Goal: Task Accomplishment & Management: Manage account settings

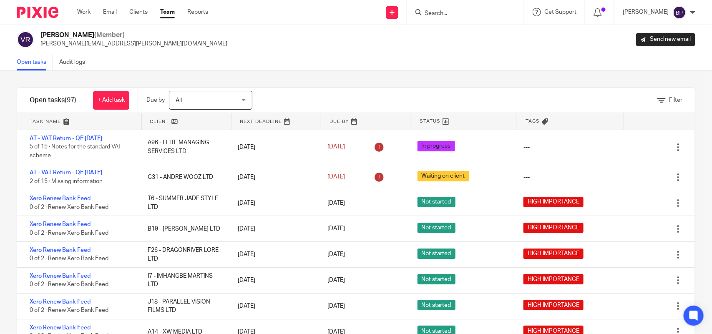
click at [392, 67] on div "Open tasks Audit logs" at bounding box center [356, 62] width 712 height 17
click at [402, 51] on div "Vipul Rawal (Member) vipul.rawal@confiancebizsol.com Send new email" at bounding box center [356, 39] width 712 height 29
click at [221, 70] on div "Open tasks Audit logs" at bounding box center [356, 62] width 712 height 17
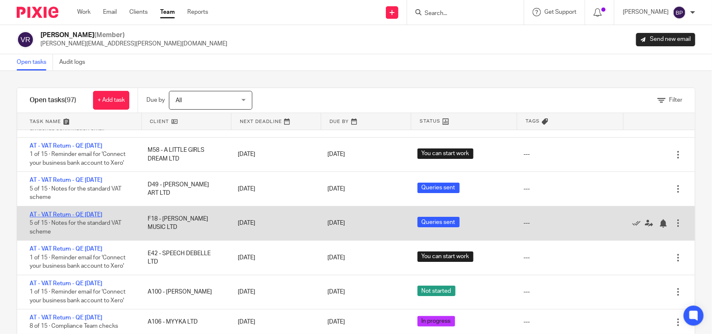
click at [101, 218] on link "AT - VAT Return - QE 30-09-2025" at bounding box center [66, 215] width 73 height 6
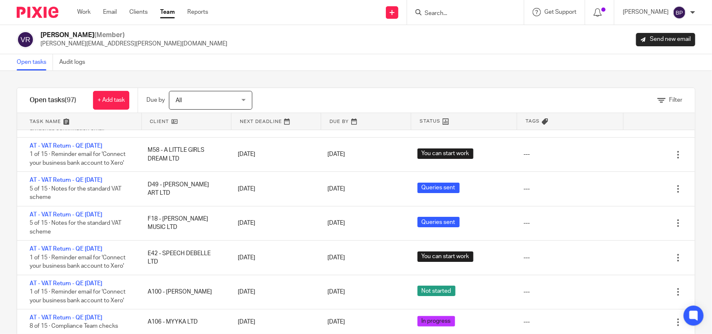
click at [38, 63] on link "Open tasks" at bounding box center [35, 62] width 36 height 16
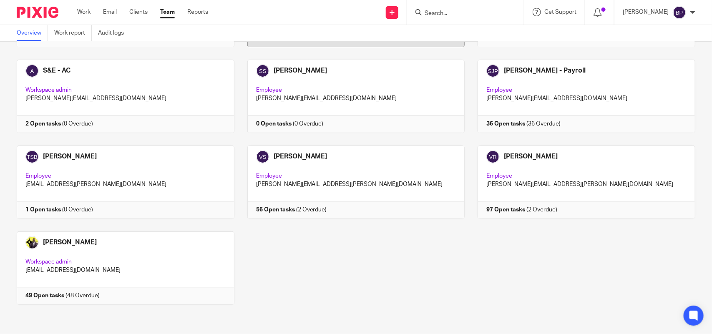
scroll to position [807, 0]
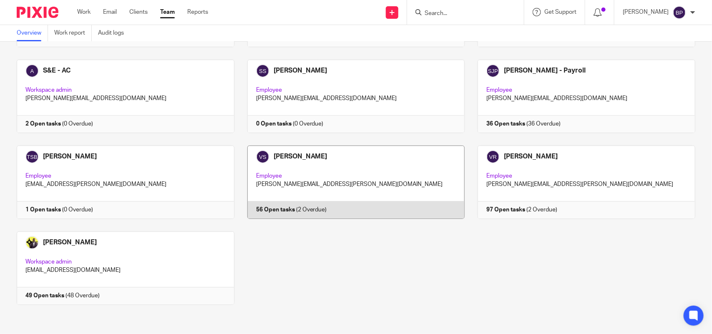
click at [342, 169] on link at bounding box center [349, 182] width 231 height 73
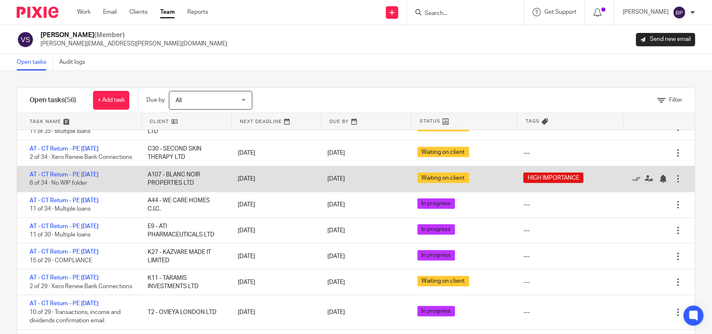
scroll to position [156, 0]
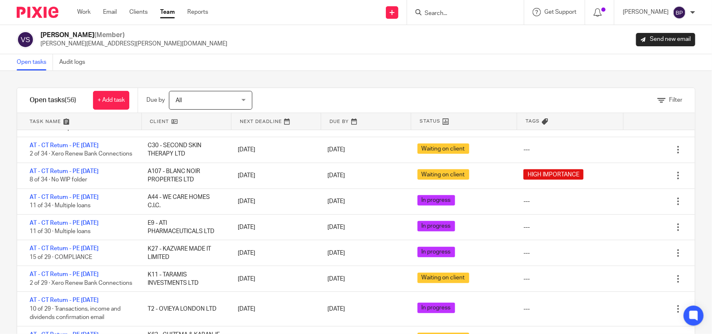
drag, startPoint x: 415, startPoint y: 71, endPoint x: 422, endPoint y: 69, distance: 7.3
click at [419, 70] on main "Vaibhav Solanki (Member) vaibhav.solanki@confiancebizsol.com Send new email Ope…" at bounding box center [356, 167] width 712 height 334
click at [176, 13] on ul "Work Email Clients Team Reports" at bounding box center [148, 12] width 143 height 8
click at [167, 13] on link "Team" at bounding box center [167, 12] width 15 height 8
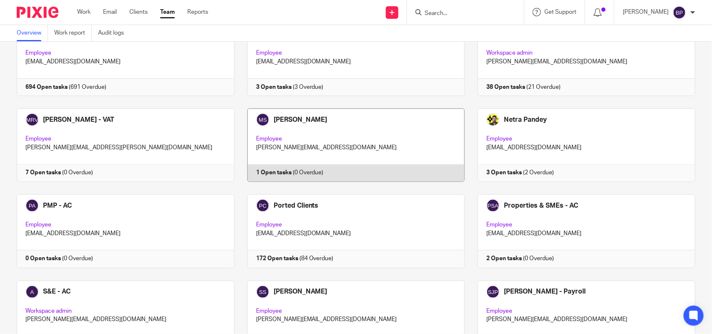
scroll to position [573, 0]
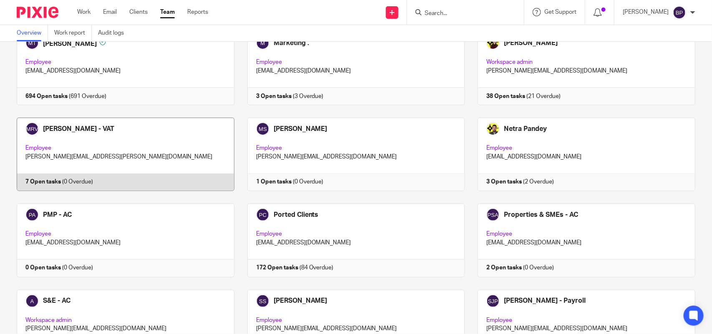
click at [126, 159] on link at bounding box center [119, 154] width 231 height 73
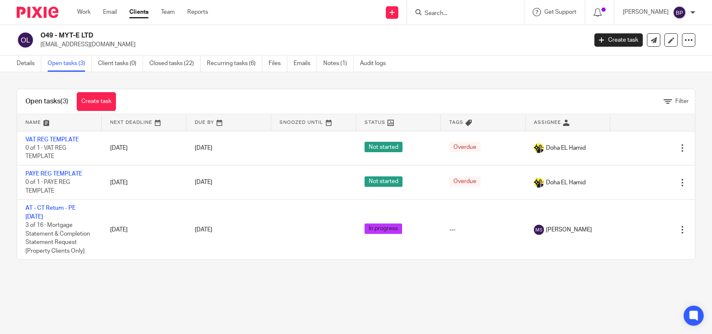
click at [454, 11] on input "Search" at bounding box center [461, 14] width 75 height 8
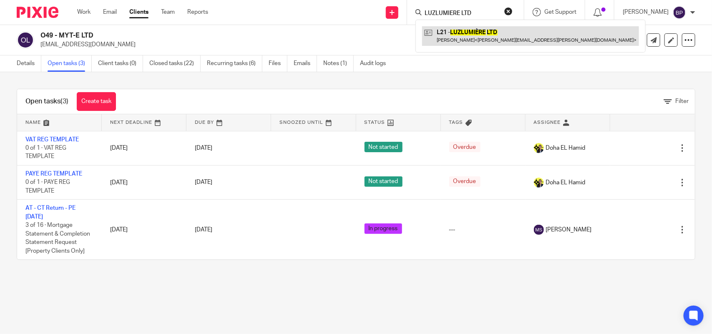
type input "LUZLUMIÈRE LTD"
click at [453, 30] on link at bounding box center [530, 35] width 217 height 19
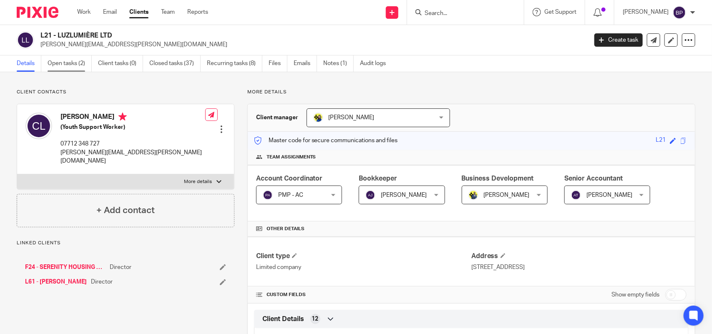
click at [62, 61] on link "Open tasks (2)" at bounding box center [70, 63] width 44 height 16
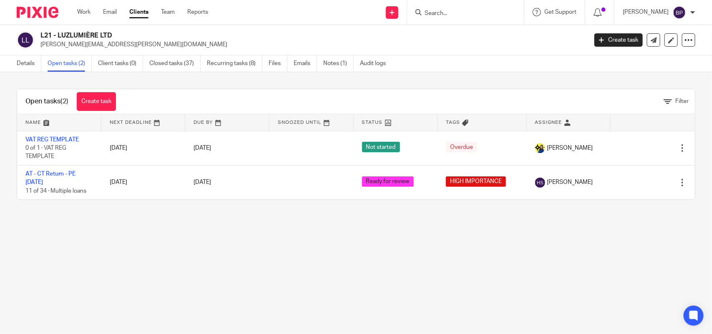
click at [472, 6] on div at bounding box center [465, 12] width 117 height 25
click at [470, 15] on input "Search" at bounding box center [461, 14] width 75 height 8
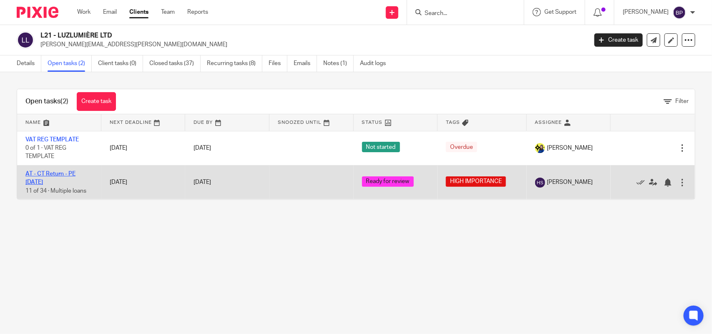
click at [51, 173] on link "AT - CT Return - PE [DATE]" at bounding box center [50, 178] width 50 height 14
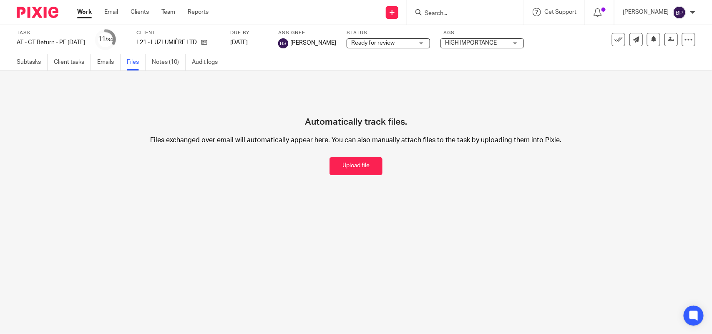
click at [172, 61] on link "Notes (10)" at bounding box center [169, 62] width 34 height 16
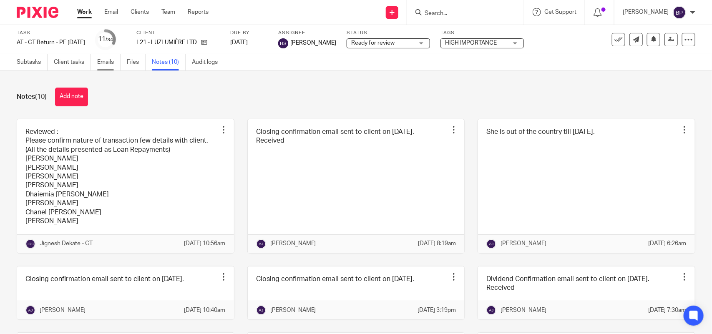
click at [101, 62] on link "Emails" at bounding box center [108, 62] width 23 height 16
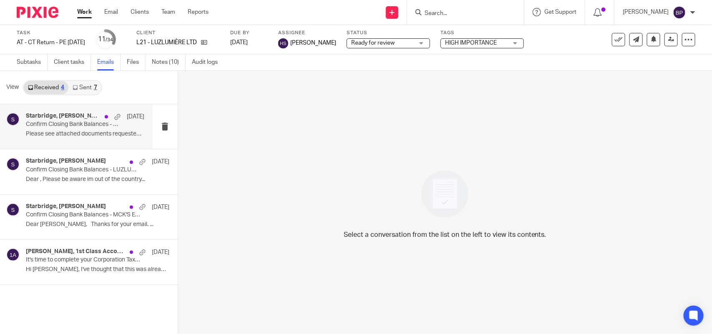
click at [51, 119] on h4 "Starbridge, [PERSON_NAME]" at bounding box center [63, 116] width 75 height 7
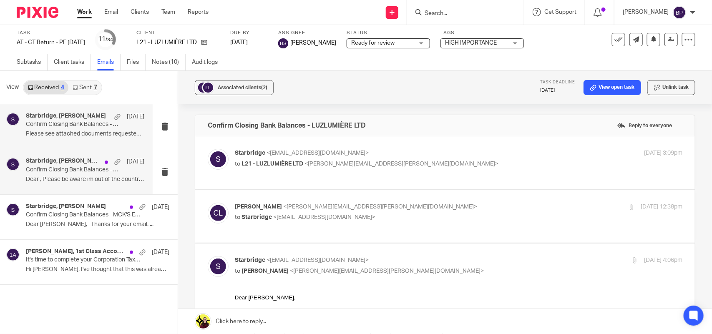
click at [75, 176] on p "Dear , Please be aware im out of the country..." at bounding box center [85, 179] width 118 height 7
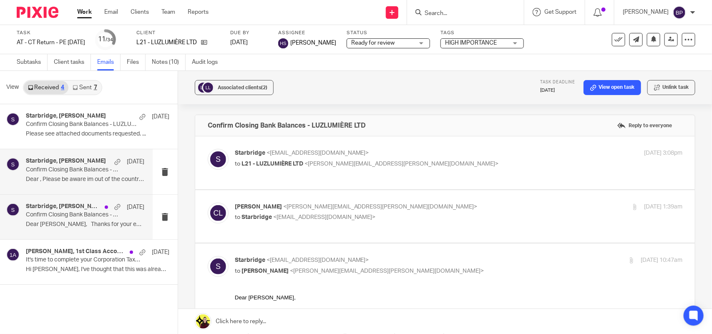
click at [87, 224] on p "Dear Claudia, Thanks for your email. ..." at bounding box center [85, 224] width 118 height 7
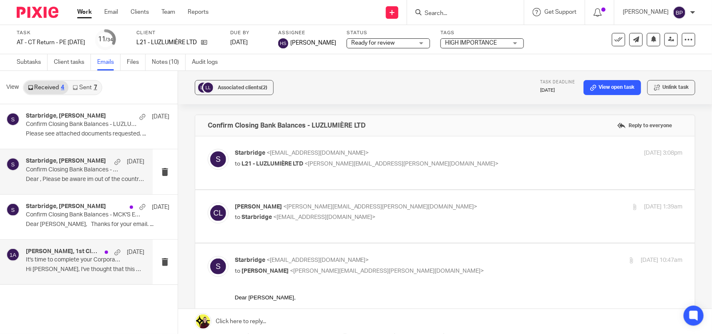
click at [76, 261] on p "It's time to complete your Corporation Tax Return!" at bounding box center [73, 259] width 95 height 7
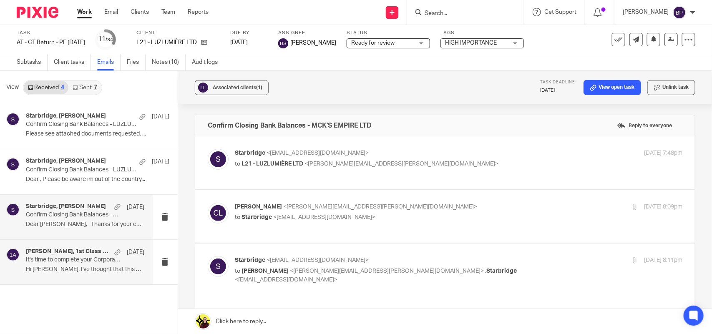
click at [78, 217] on p "Confirm Closing Bank Balances - MCK'S EMPIRE LTD" at bounding box center [73, 214] width 95 height 7
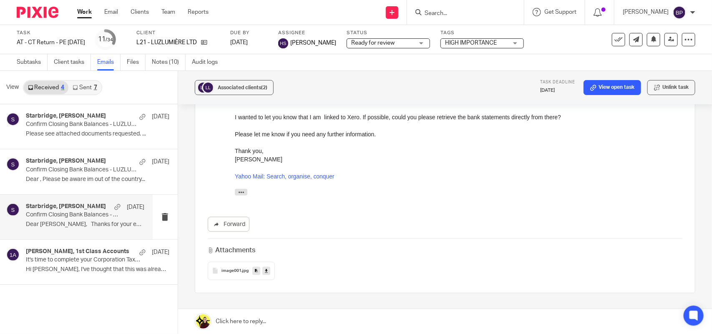
scroll to position [365, 0]
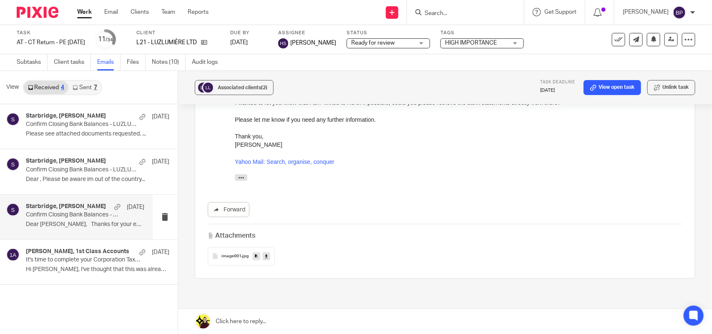
click at [78, 80] on div "Received 4 Sent 7" at bounding box center [62, 87] width 79 height 15
click at [80, 84] on link "Sent 7" at bounding box center [84, 87] width 33 height 13
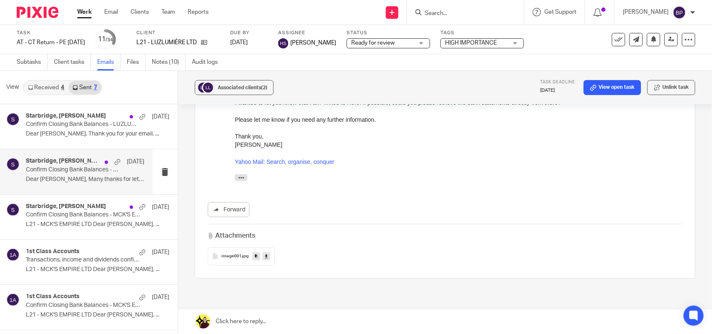
scroll to position [87, 0]
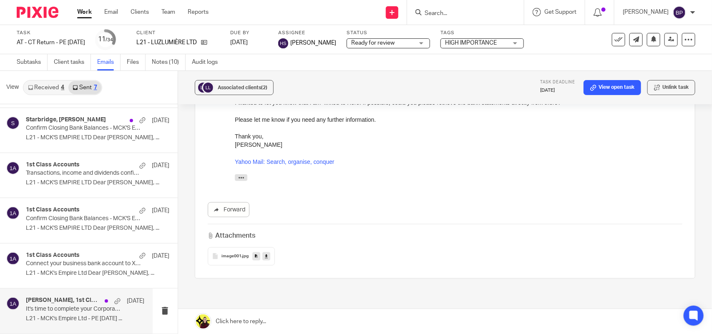
click at [59, 305] on div "Claudia Lewinson, 1st Class Accounts 1 Mar" at bounding box center [85, 301] width 118 height 8
click at [68, 263] on p "Connect your business bank account to Xero - MCK's Empire Ltd" at bounding box center [73, 263] width 95 height 7
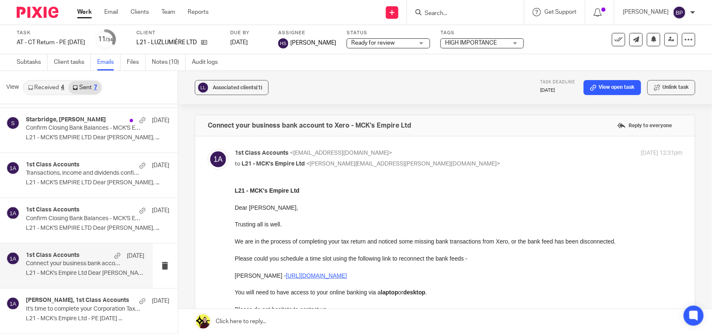
scroll to position [0, 0]
click at [70, 219] on p "Confirm Closing Bank Balances - MCK'S EMPIRE LTD" at bounding box center [73, 218] width 95 height 7
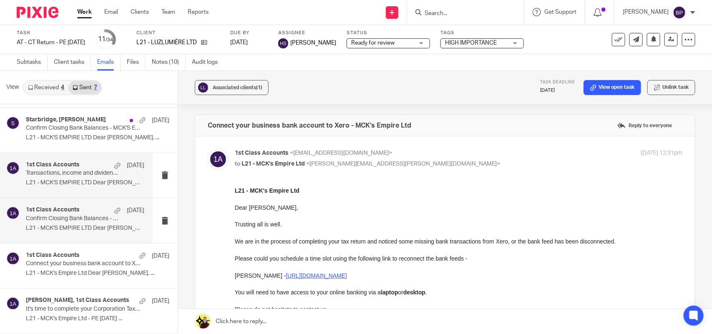
click at [63, 171] on p "Transactions, income and dividends confirmation - MCK'S EMPIRE LTD" at bounding box center [73, 173] width 95 height 7
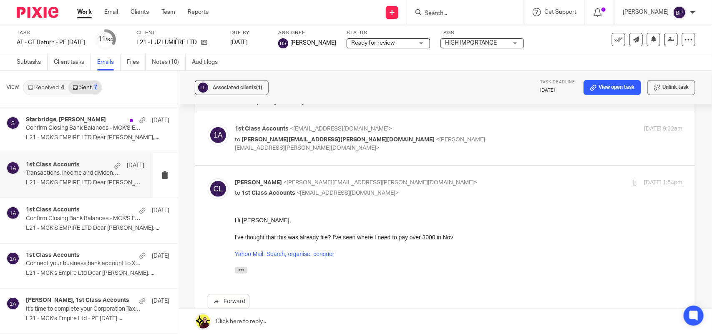
scroll to position [20, 0]
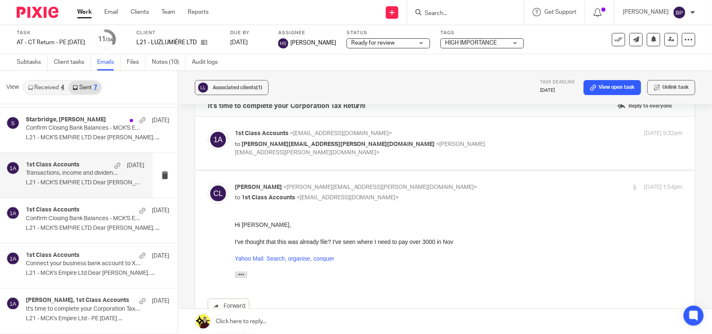
click at [475, 136] on p "1st Class Accounts <info@1stclassaccounts.co.uk>" at bounding box center [384, 133] width 299 height 9
checkbox input "true"
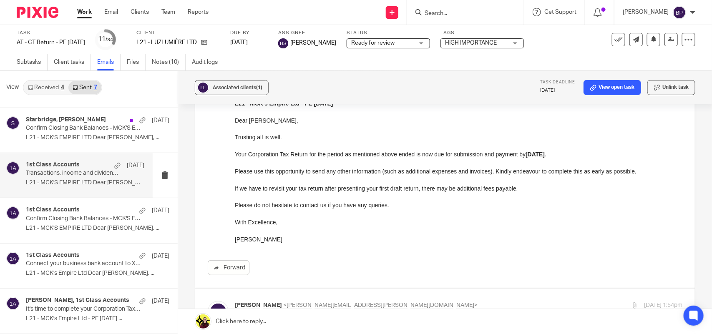
scroll to position [124, 0]
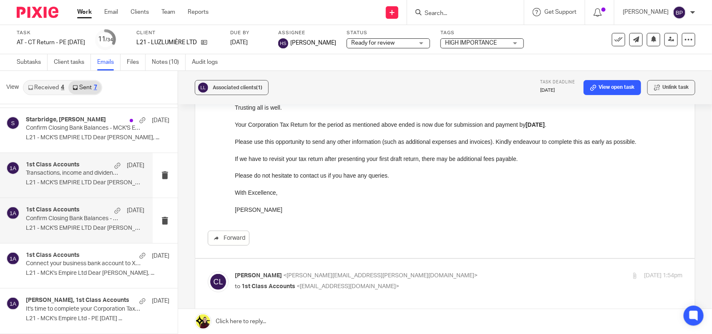
click at [90, 226] on p "L21 - MCK'S EMPIRE LTD Dear Claudia, ..." at bounding box center [85, 228] width 118 height 7
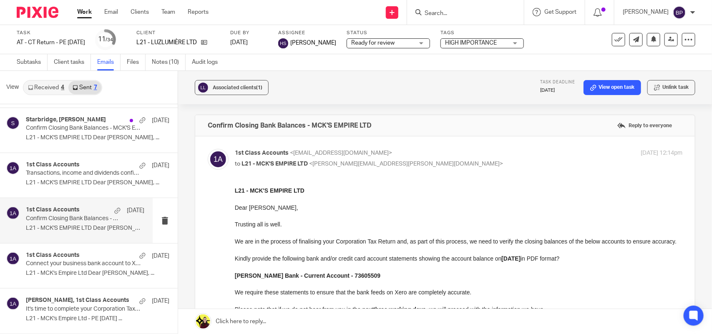
scroll to position [0, 0]
click at [74, 170] on p "Transactions, income and dividends confirmation - MCK'S EMPIRE LTD" at bounding box center [73, 173] width 95 height 7
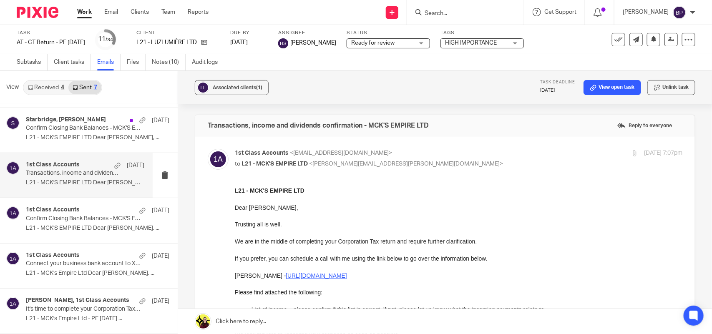
click at [45, 88] on link "Received 4" at bounding box center [46, 87] width 45 height 13
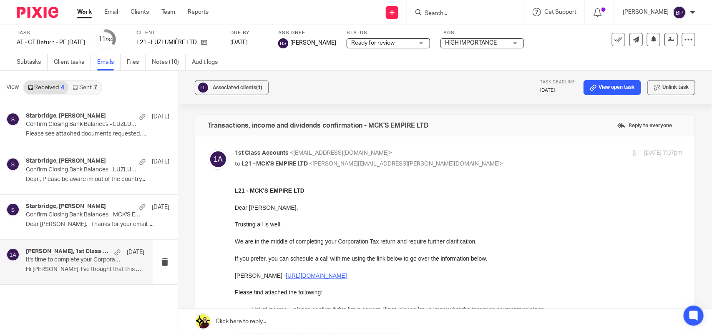
click at [75, 259] on p "It's time to complete your Corporation Tax Return!" at bounding box center [73, 259] width 95 height 7
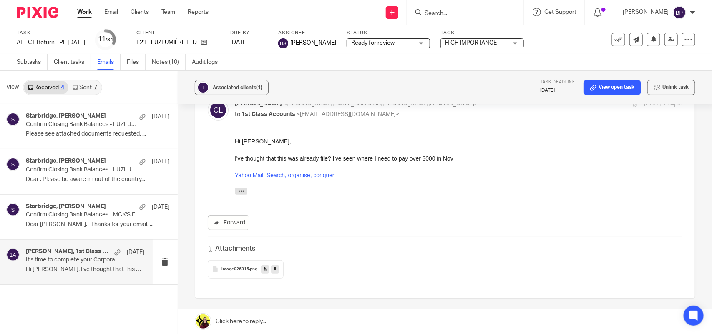
scroll to position [104, 0]
click at [53, 207] on h4 "Starbridge, Claudia Lewinson" at bounding box center [66, 206] width 80 height 7
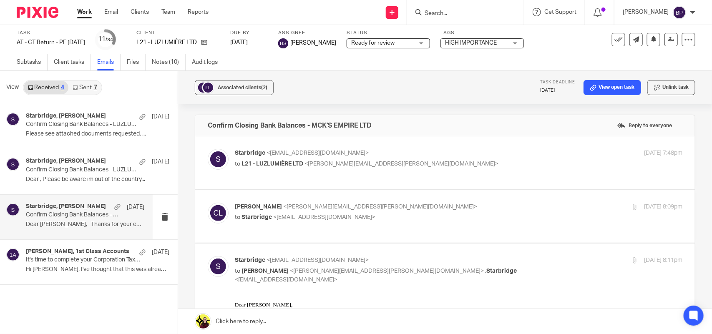
scroll to position [0, 0]
click at [207, 45] on icon at bounding box center [204, 42] width 6 height 6
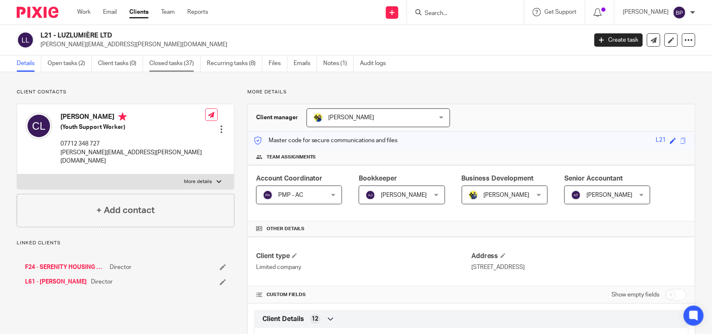
click at [157, 63] on link "Closed tasks (37)" at bounding box center [174, 63] width 51 height 16
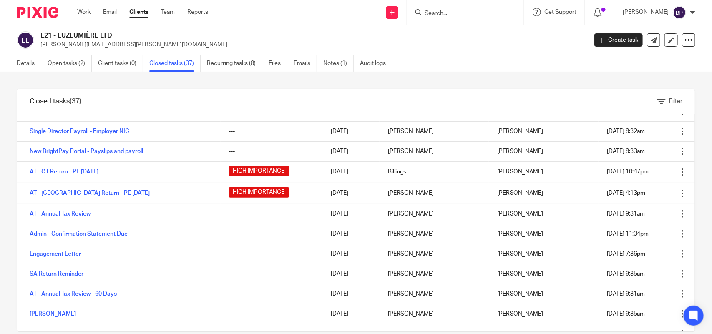
scroll to position [209, 0]
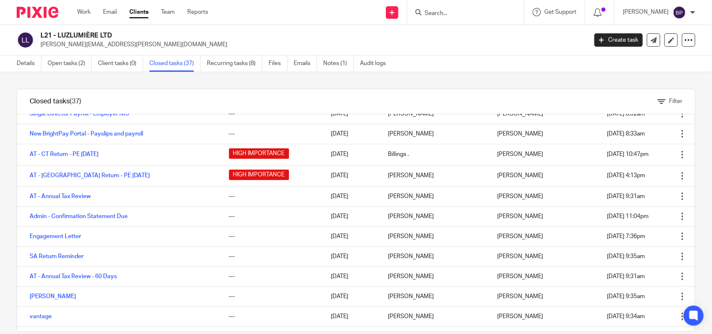
click at [442, 10] on input "Search" at bounding box center [461, 14] width 75 height 8
paste input "AARON FORBES MUSIC LTD"
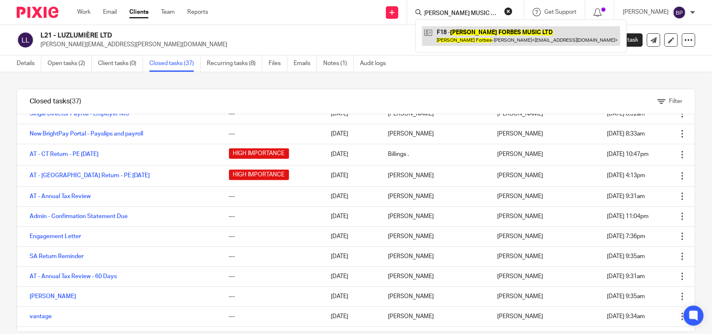
type input "AARON FORBES MUSIC LTD"
click at [488, 28] on link at bounding box center [521, 35] width 198 height 19
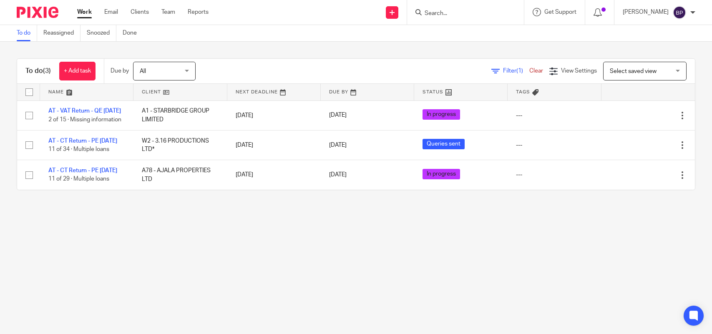
click at [309, 24] on div "Work Email Clients Team Reports Work Email Clients Team Reports Settings Send n…" at bounding box center [356, 12] width 712 height 25
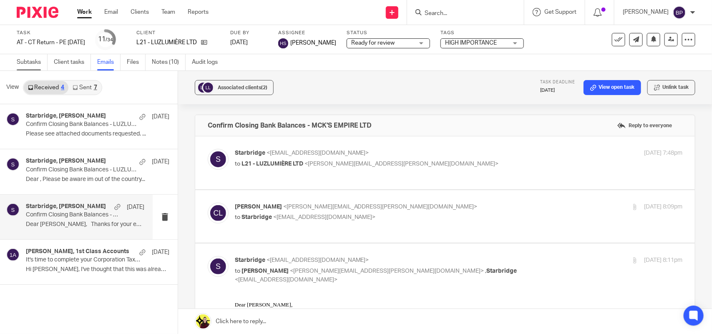
click at [37, 64] on link "Subtasks" at bounding box center [32, 62] width 31 height 16
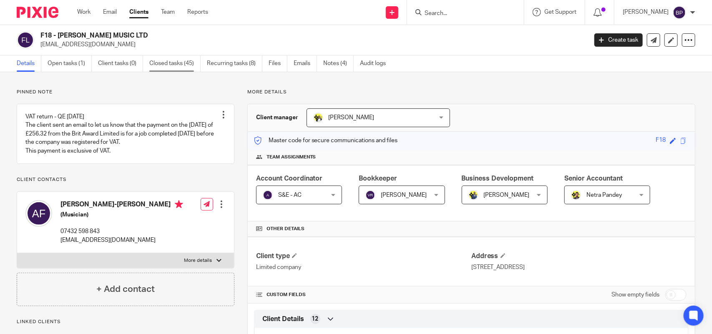
click at [186, 67] on link "Closed tasks (45)" at bounding box center [174, 63] width 51 height 16
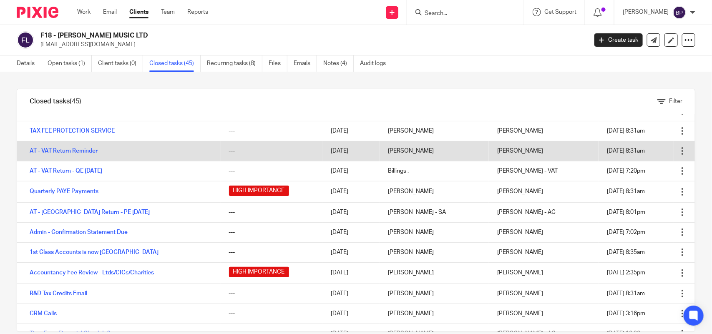
scroll to position [52, 0]
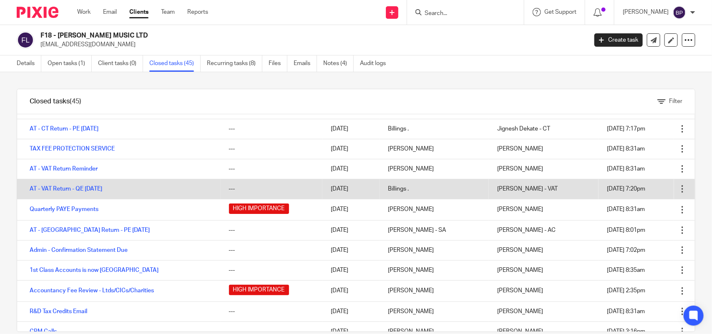
click at [105, 183] on td "AT - VAT Return - QE [DATE]" at bounding box center [118, 189] width 203 height 20
click at [102, 191] on link "AT - VAT Return - QE [DATE]" at bounding box center [66, 189] width 73 height 6
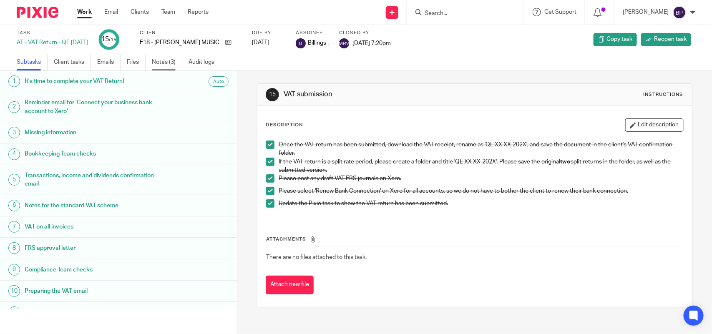
click at [165, 66] on link "Notes (3)" at bounding box center [167, 62] width 30 height 16
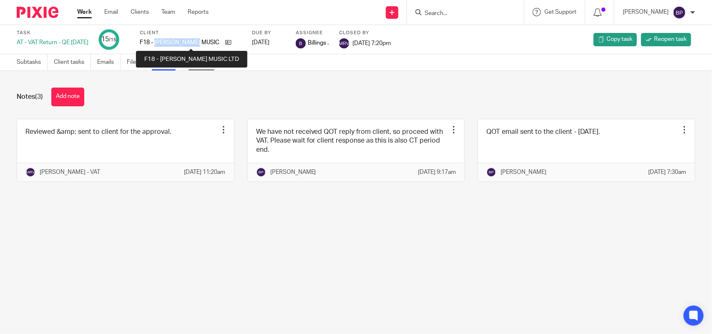
drag, startPoint x: 167, startPoint y: 41, endPoint x: 211, endPoint y: 55, distance: 46.7
click at [211, 43] on p "F18 - [PERSON_NAME] MUSIC LTD" at bounding box center [180, 42] width 81 height 8
copy p "[PERSON_NAME]"
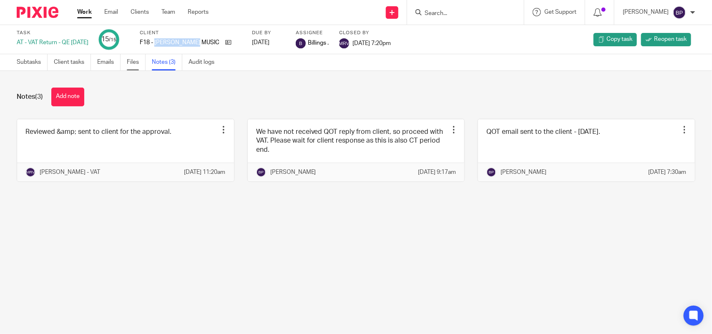
click at [139, 62] on link "Files" at bounding box center [136, 62] width 19 height 16
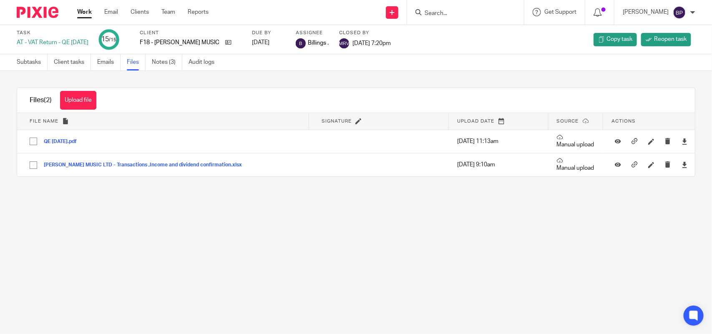
click at [94, 61] on ul "Subtasks Client tasks Emails Files Notes (3) Audit logs" at bounding box center [122, 62] width 210 height 16
click at [103, 61] on link "Emails" at bounding box center [108, 62] width 23 height 16
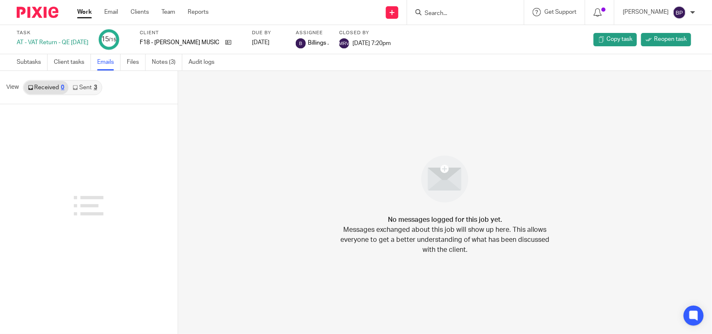
click at [82, 88] on link "Sent 3" at bounding box center [84, 87] width 33 height 13
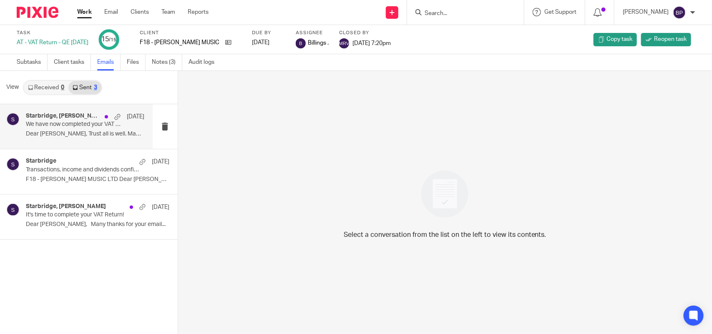
click at [71, 129] on div "Starbridge, [PERSON_NAME] [DATE] We have now completed your VAT Return - PLEASE…" at bounding box center [85, 127] width 118 height 28
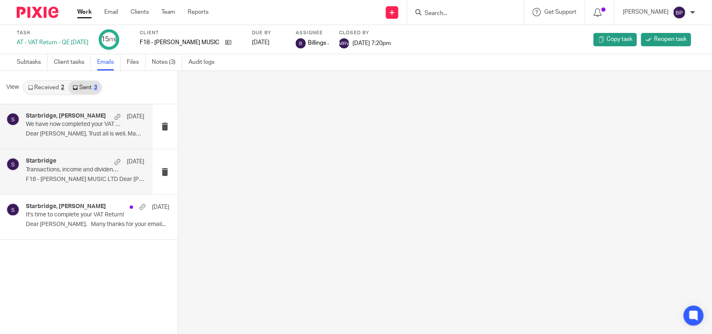
click at [84, 172] on p "Transactions, income and dividends confirmation required to complete your VAT R…" at bounding box center [73, 169] width 95 height 7
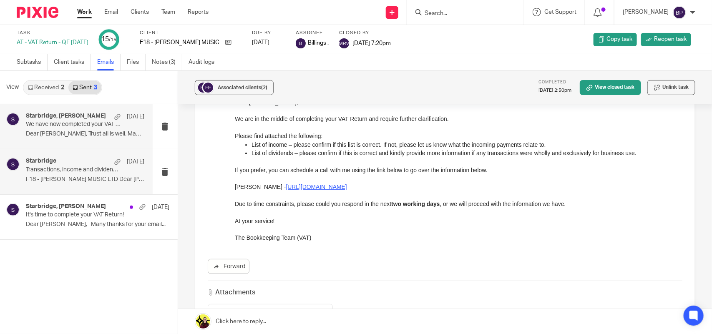
scroll to position [104, 0]
click at [66, 113] on h4 "Starbridge, Aaron Forbes" at bounding box center [66, 116] width 80 height 7
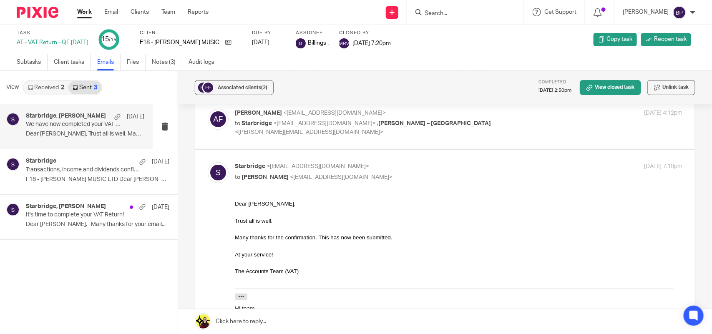
scroll to position [75, 0]
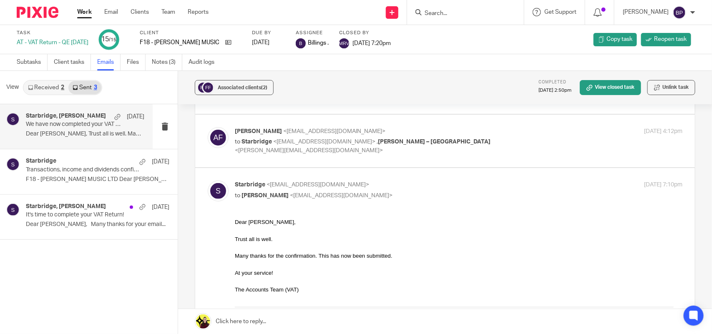
click at [509, 136] on div "Aaron Forbes <aaronforbesmusic@gmail.com> to Starbridge <info@starbridge.uk> , …" at bounding box center [384, 141] width 299 height 28
checkbox input "true"
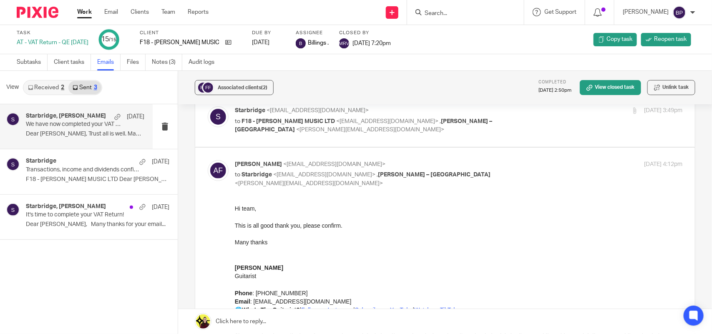
scroll to position [0, 0]
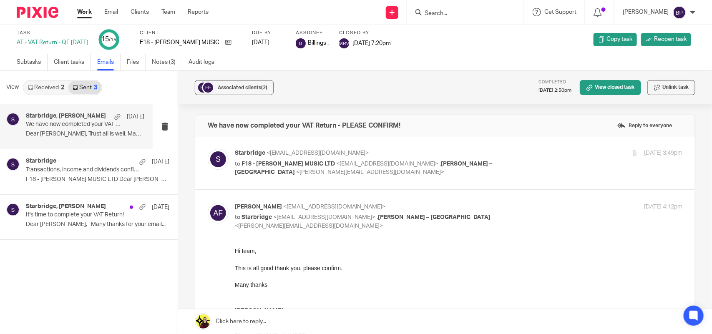
click at [533, 151] on div "30 Jul 2025 3:49pm" at bounding box center [607, 153] width 149 height 9
checkbox input "true"
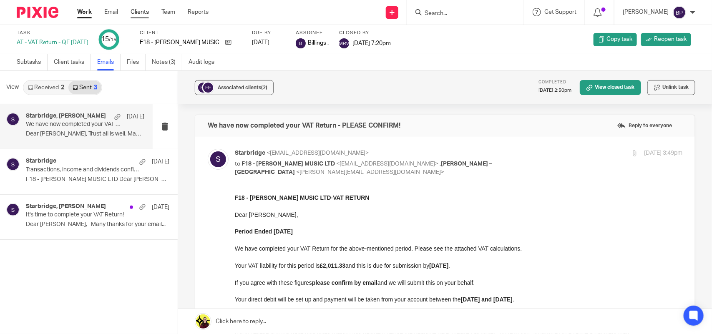
click at [144, 16] on link "Clients" at bounding box center [140, 12] width 18 height 8
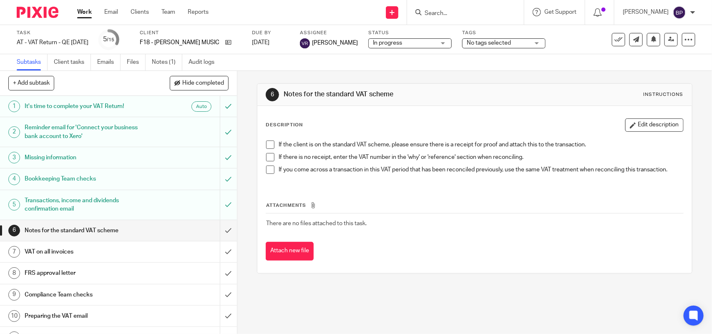
click at [388, 44] on span "In progress" at bounding box center [387, 43] width 29 height 6
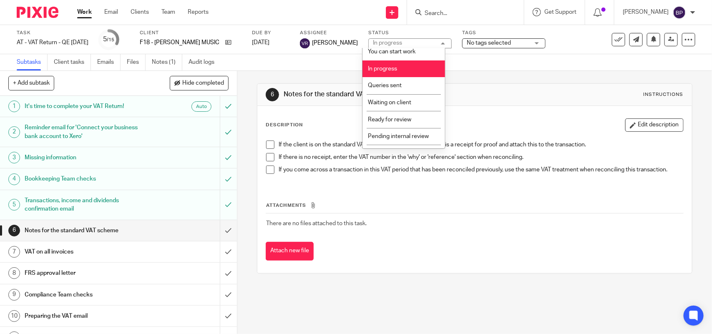
scroll to position [34, 0]
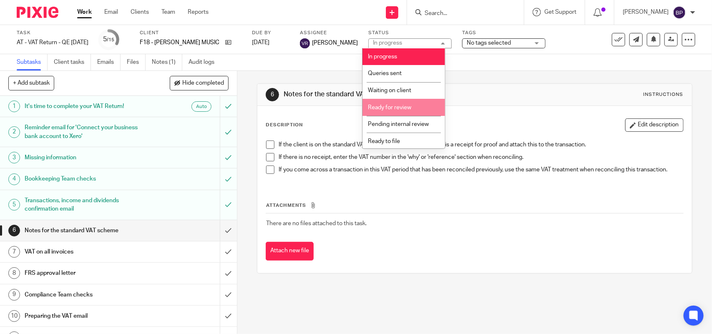
click at [407, 102] on li "Ready for review" at bounding box center [403, 107] width 83 height 17
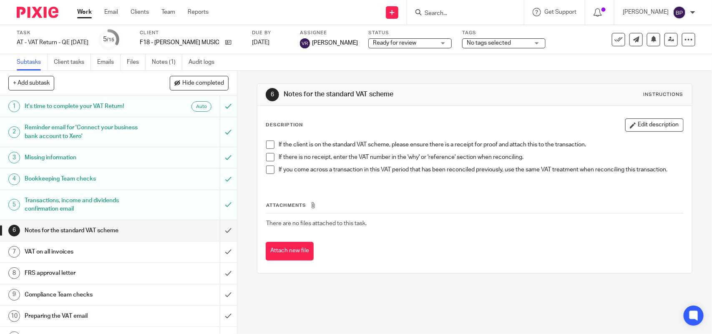
click at [266, 147] on span at bounding box center [270, 145] width 8 height 8
click at [266, 158] on span at bounding box center [270, 157] width 8 height 8
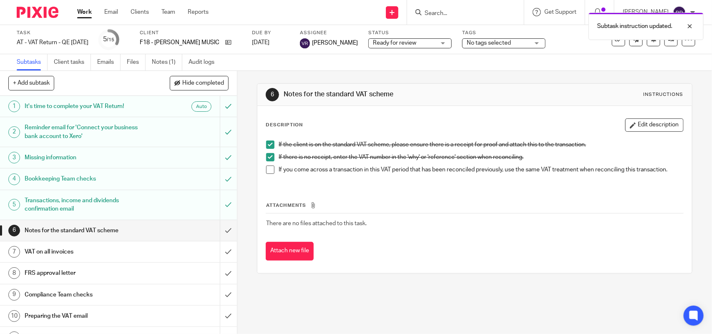
drag, startPoint x: 269, startPoint y: 168, endPoint x: 265, endPoint y: 171, distance: 5.1
click at [269, 169] on span at bounding box center [270, 170] width 8 height 8
click at [216, 228] on input "submit" at bounding box center [118, 230] width 237 height 21
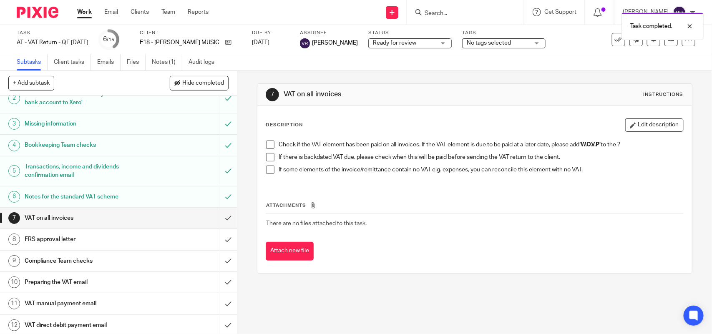
scroll to position [52, 0]
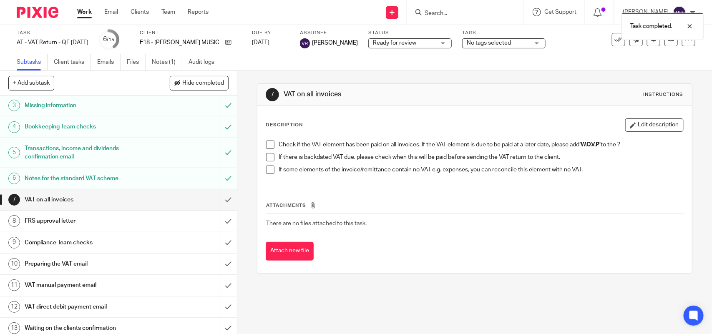
click at [270, 144] on span at bounding box center [270, 145] width 8 height 8
click at [268, 159] on span at bounding box center [270, 157] width 8 height 8
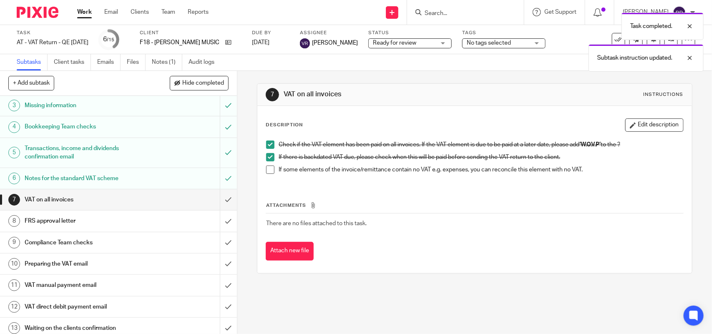
click at [270, 171] on span at bounding box center [270, 170] width 8 height 8
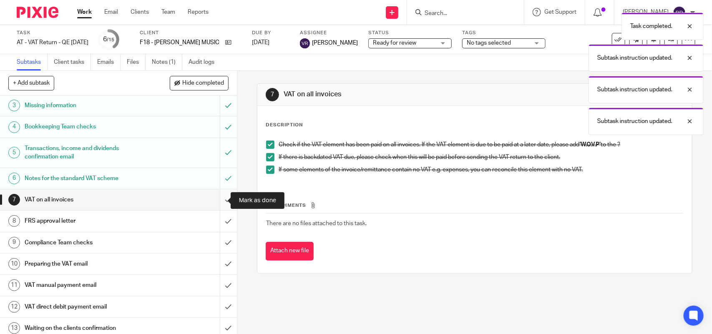
click at [218, 198] on input "submit" at bounding box center [118, 199] width 237 height 21
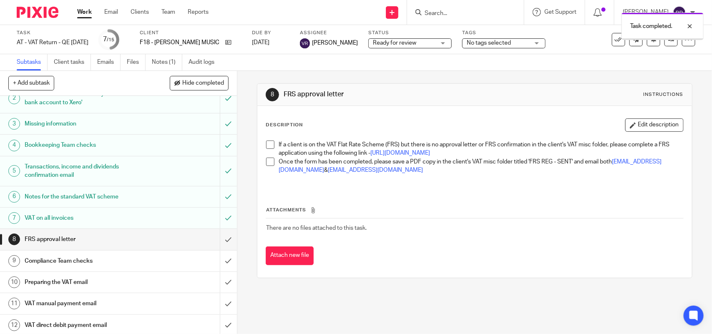
scroll to position [52, 0]
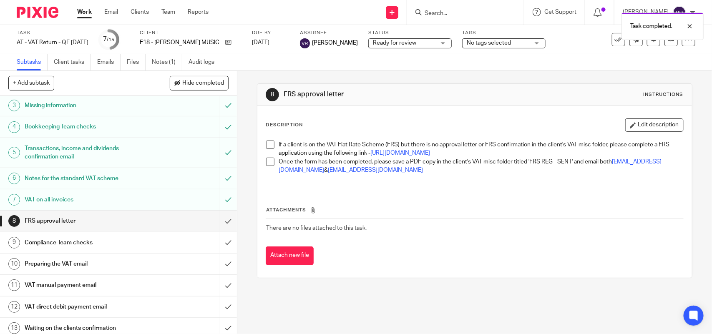
click at [267, 144] on span at bounding box center [270, 145] width 8 height 8
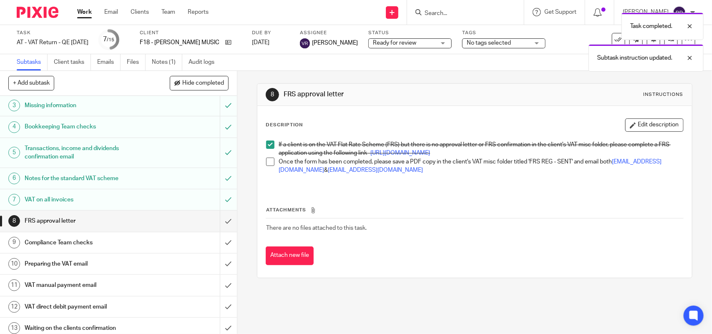
click at [268, 166] on span at bounding box center [270, 162] width 8 height 8
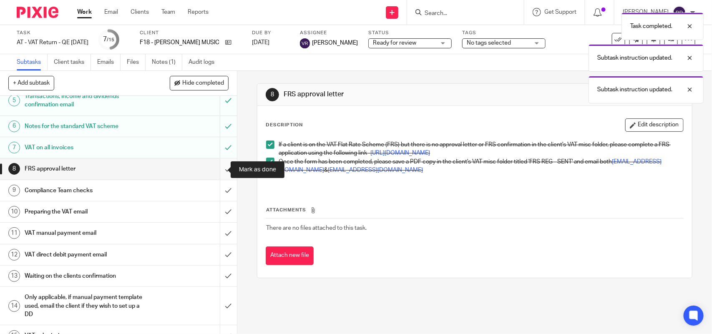
click at [216, 170] on input "submit" at bounding box center [118, 168] width 237 height 21
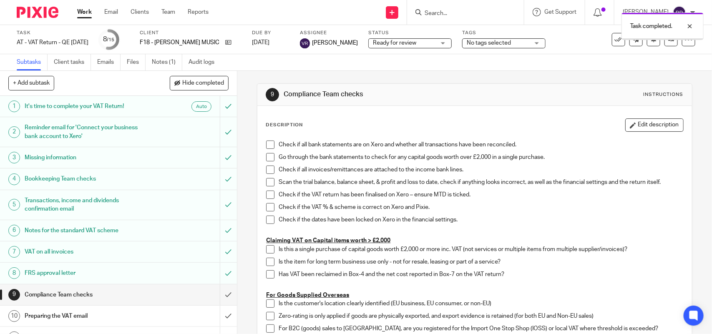
scroll to position [104, 0]
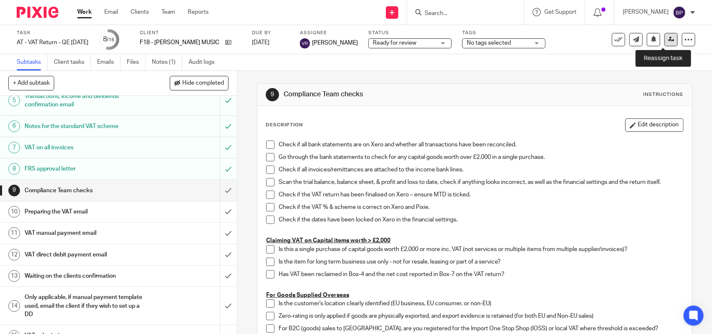
click at [668, 40] on icon at bounding box center [671, 39] width 6 height 6
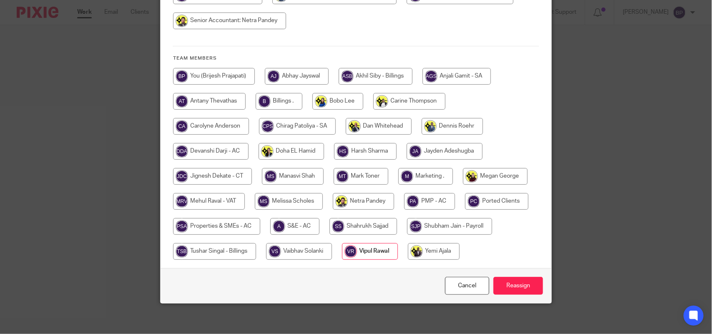
scroll to position [142, 0]
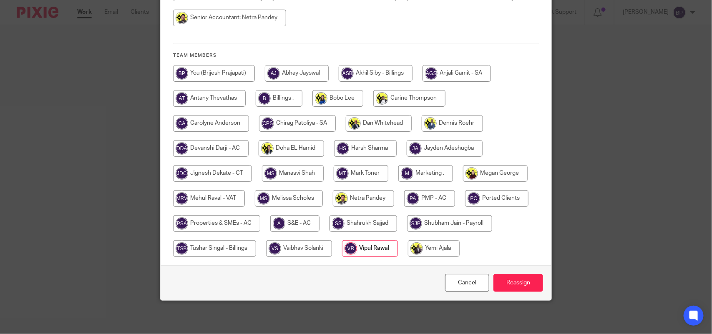
drag, startPoint x: 198, startPoint y: 197, endPoint x: 447, endPoint y: 213, distance: 248.6
click at [199, 197] on input "radio" at bounding box center [209, 198] width 72 height 17
radio input "true"
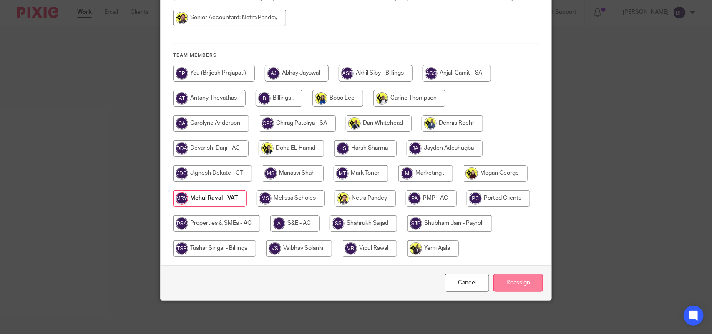
click at [505, 278] on input "Reassign" at bounding box center [518, 283] width 50 height 18
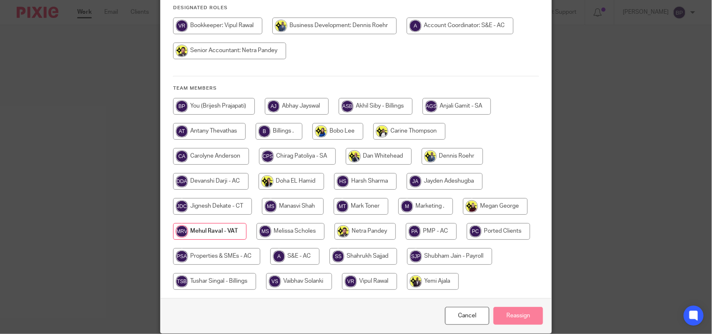
scroll to position [0, 0]
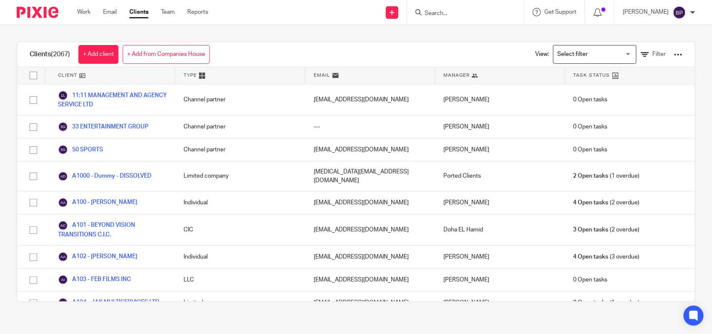
click at [475, 10] on input "Search" at bounding box center [461, 14] width 75 height 8
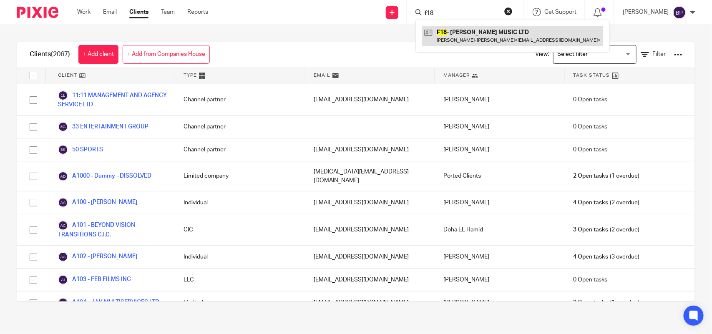
type input "f18"
click at [501, 37] on link at bounding box center [512, 35] width 181 height 19
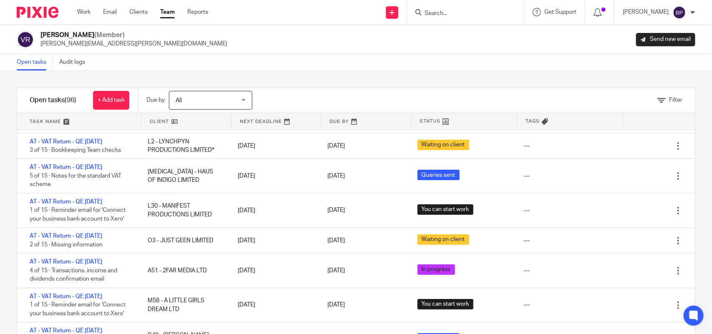
scroll to position [1284, 0]
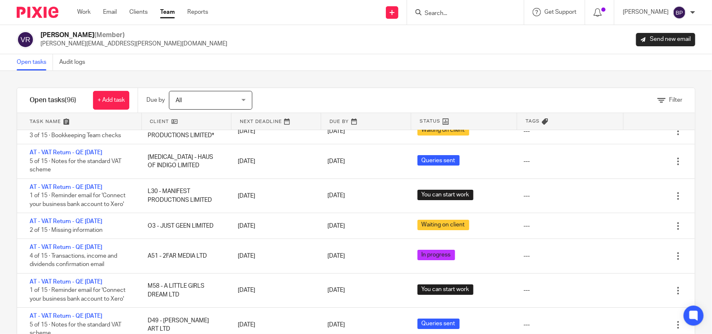
click div "Open tasks Audit logs"
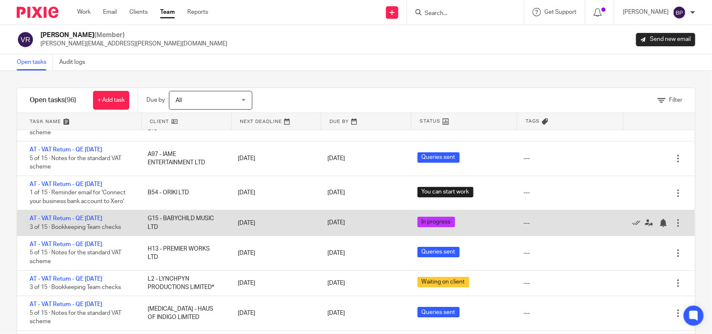
click div "AT - VAT Return - QE 30-09-2025 3 of 15 · Bookkeeping Team checks"
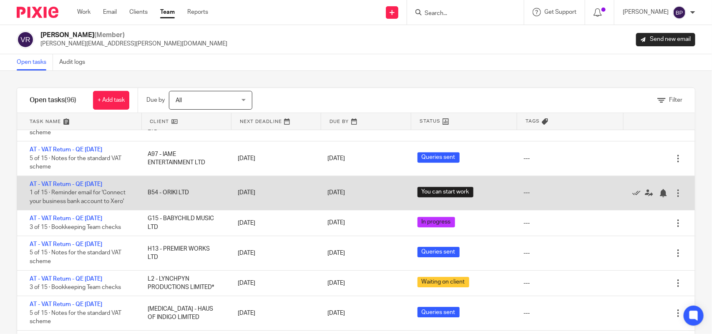
drag, startPoint x: 105, startPoint y: 232, endPoint x: 111, endPoint y: 226, distance: 9.1
click link "AT - VAT Return - QE 30-09-2025"
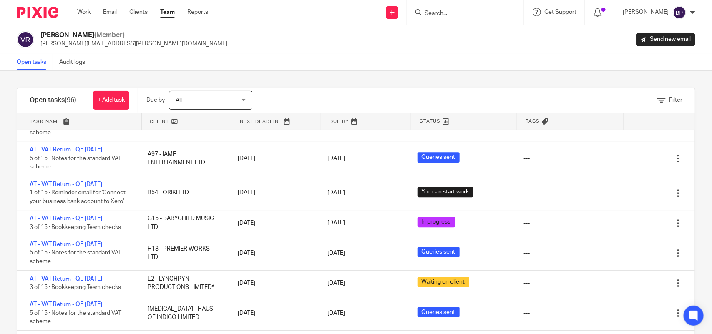
drag, startPoint x: 32, startPoint y: 69, endPoint x: 138, endPoint y: 57, distance: 106.7
click link "Open tasks"
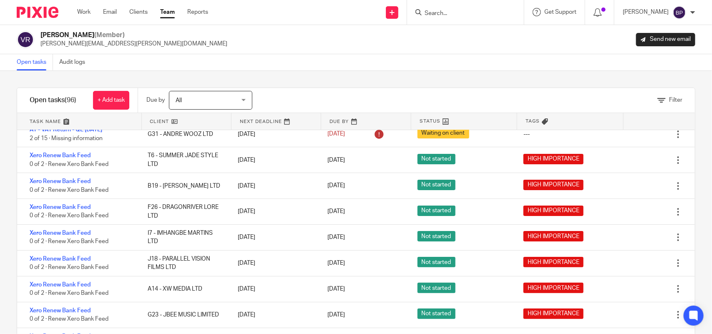
scroll to position [1, 0]
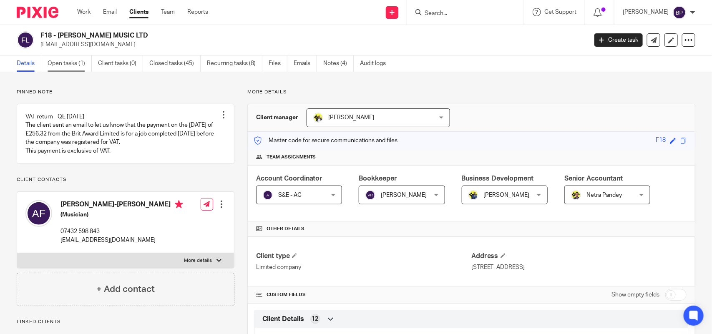
click at [75, 68] on link "Open tasks (1)" at bounding box center [70, 63] width 44 height 16
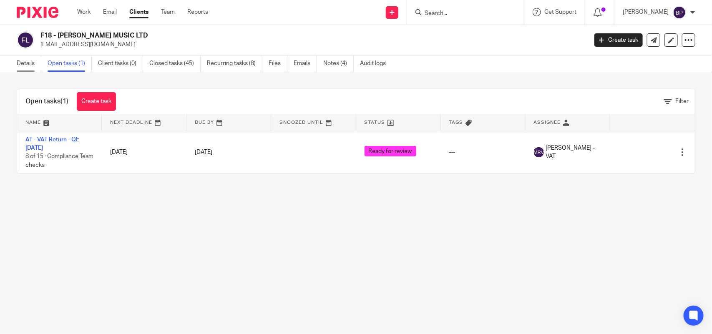
click at [27, 63] on link "Details" at bounding box center [29, 63] width 25 height 16
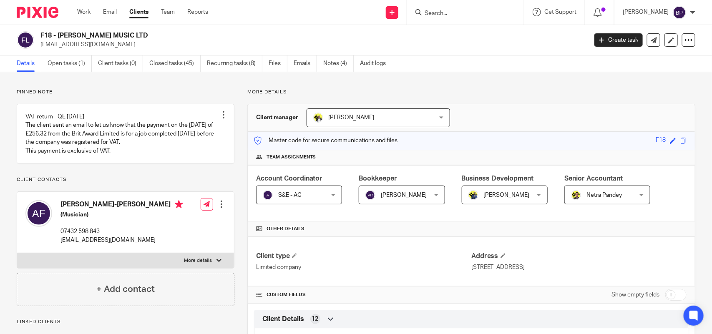
click at [143, 15] on link "Clients" at bounding box center [138, 12] width 19 height 8
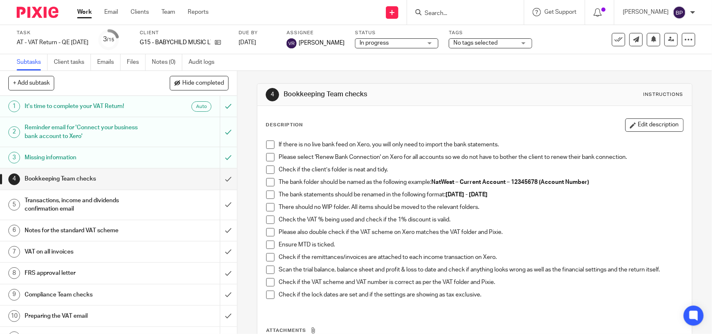
click at [388, 44] on span "In progress" at bounding box center [390, 43] width 63 height 9
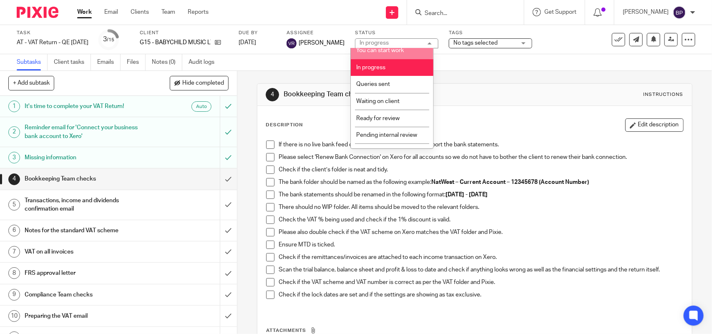
scroll to position [34, 0]
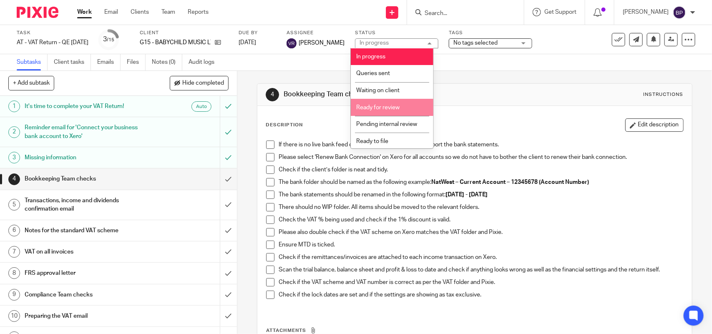
click at [379, 103] on li "Ready for review" at bounding box center [392, 107] width 83 height 17
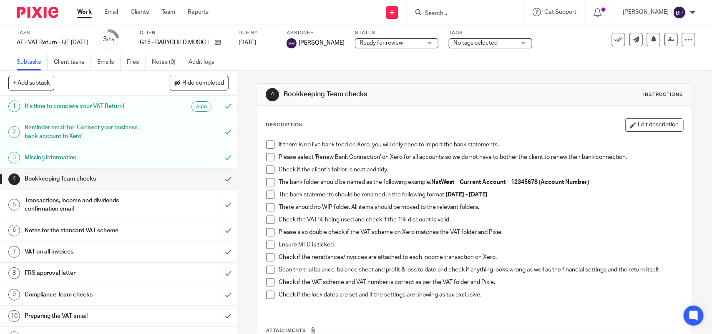
click at [266, 147] on span at bounding box center [270, 145] width 8 height 8
click at [268, 154] on span at bounding box center [270, 157] width 8 height 8
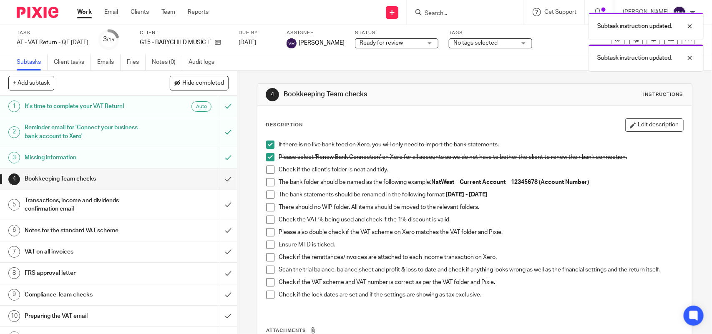
click at [270, 171] on span at bounding box center [270, 170] width 8 height 8
click at [271, 183] on span at bounding box center [270, 182] width 8 height 8
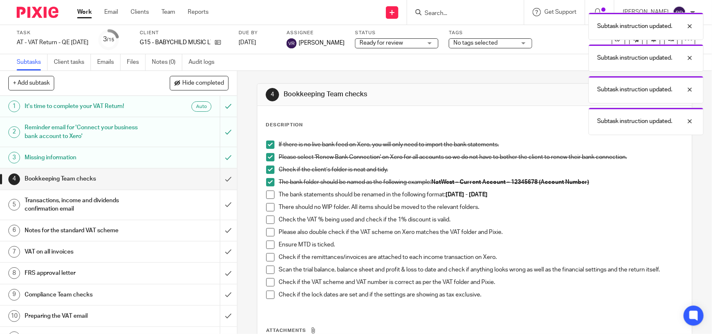
click at [268, 194] on span at bounding box center [270, 195] width 8 height 8
click at [267, 207] on span at bounding box center [270, 207] width 8 height 8
drag, startPoint x: 267, startPoint y: 217, endPoint x: 268, endPoint y: 226, distance: 8.4
click at [267, 218] on span at bounding box center [270, 220] width 8 height 8
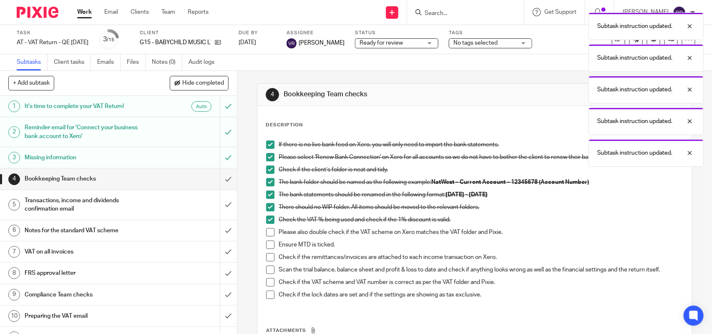
click at [268, 231] on span at bounding box center [270, 232] width 8 height 8
click at [267, 241] on span at bounding box center [270, 245] width 8 height 8
click at [268, 253] on li "Ensure MTD is ticked." at bounding box center [474, 247] width 417 height 13
click at [266, 259] on span at bounding box center [270, 257] width 8 height 8
click at [266, 276] on li "Scan the trial balance, balance sheet and profit & loss to date and check if an…" at bounding box center [474, 272] width 417 height 13
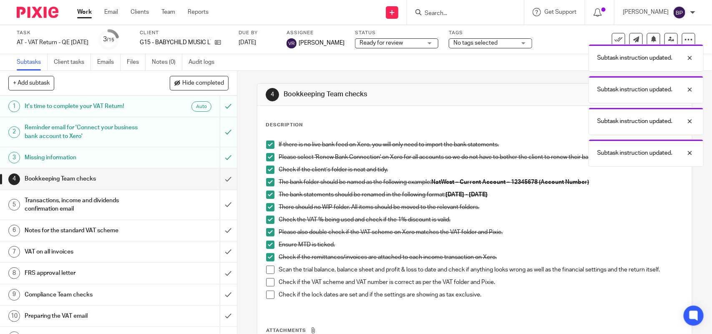
click at [266, 283] on span at bounding box center [270, 282] width 8 height 8
click at [267, 273] on span at bounding box center [270, 270] width 8 height 8
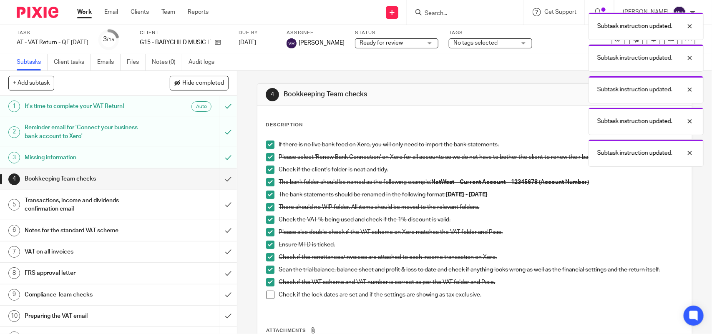
click at [266, 295] on span at bounding box center [270, 295] width 8 height 8
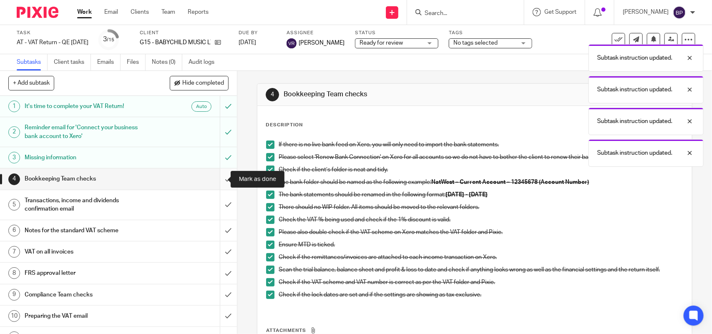
click at [216, 180] on input "submit" at bounding box center [118, 178] width 237 height 21
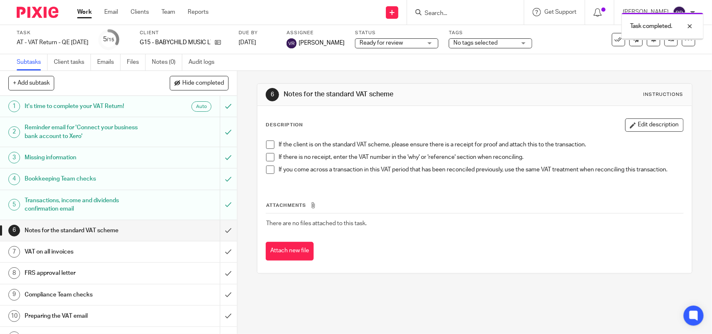
scroll to position [52, 0]
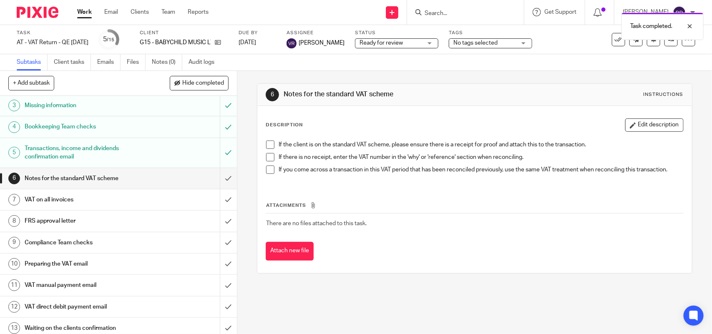
click at [268, 147] on span at bounding box center [270, 145] width 8 height 8
click at [268, 156] on span at bounding box center [270, 157] width 8 height 8
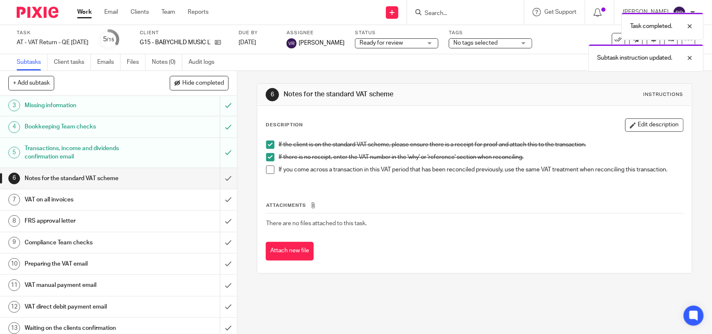
click at [267, 171] on span at bounding box center [270, 170] width 8 height 8
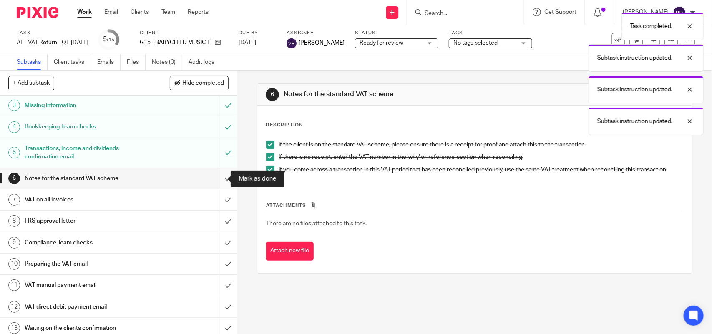
click at [216, 179] on input "submit" at bounding box center [118, 178] width 237 height 21
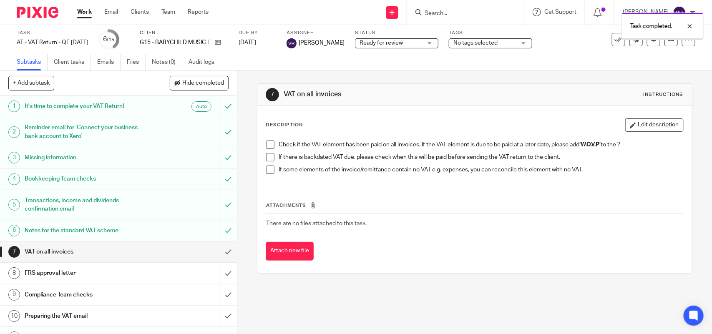
scroll to position [119, 0]
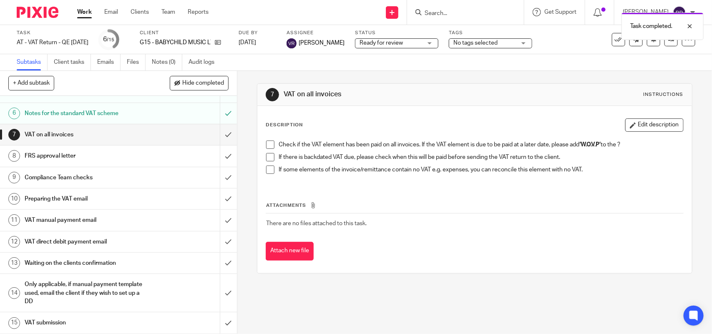
click at [266, 144] on span at bounding box center [270, 145] width 8 height 8
click at [270, 162] on li "If there is backdated VAT due, please check when this will be paid before sendi…" at bounding box center [474, 159] width 417 height 13
click at [268, 157] on span at bounding box center [270, 157] width 8 height 8
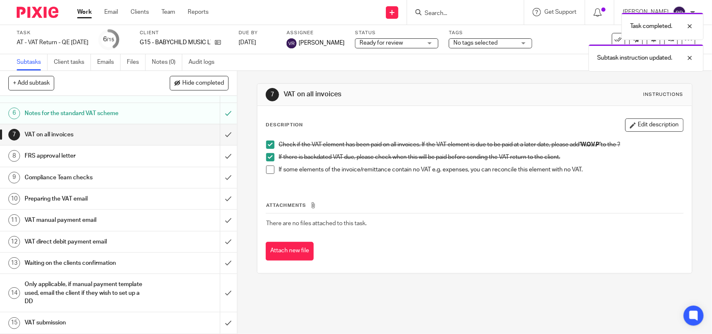
click at [269, 167] on span at bounding box center [270, 170] width 8 height 8
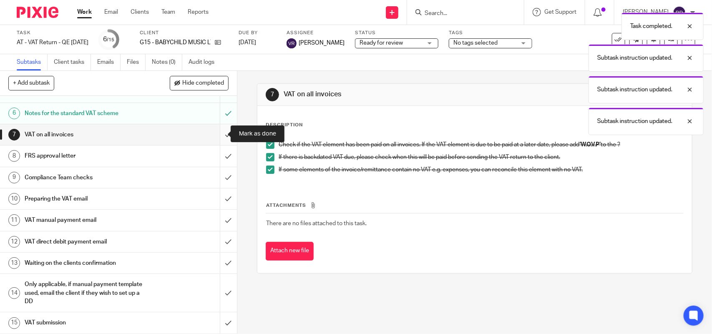
click at [218, 128] on input "submit" at bounding box center [118, 134] width 237 height 21
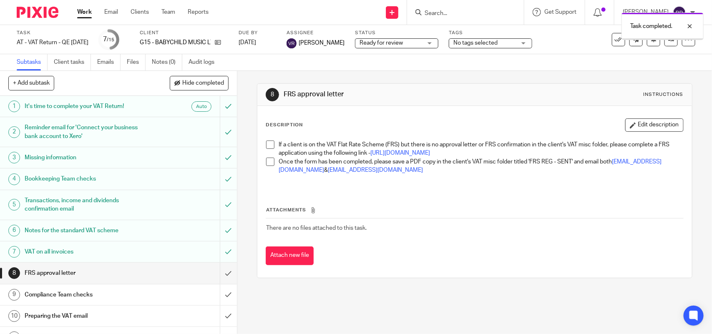
scroll to position [104, 0]
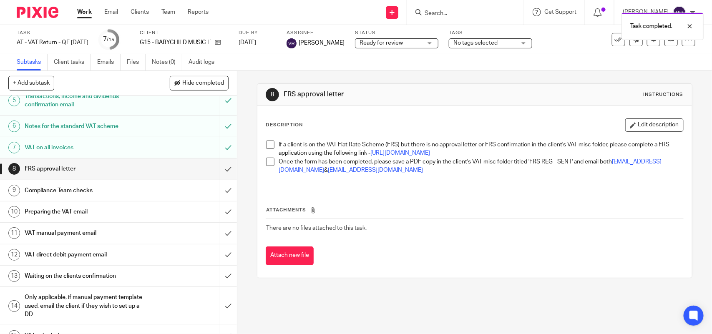
click at [270, 143] on span at bounding box center [270, 145] width 8 height 8
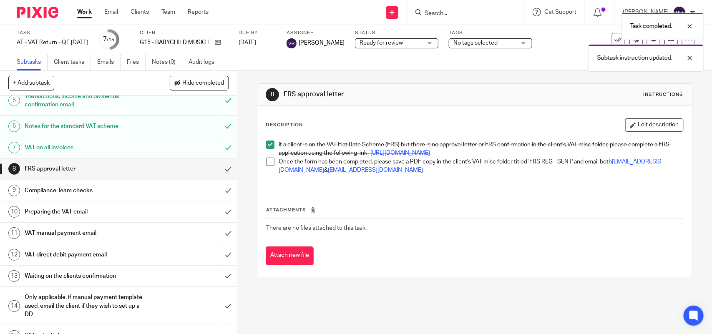
click at [266, 166] on span at bounding box center [270, 162] width 8 height 8
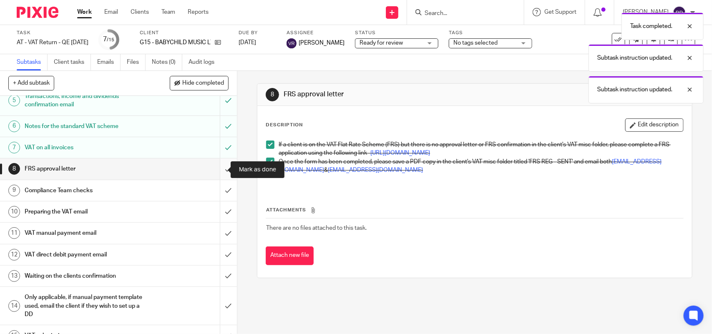
click at [214, 170] on input "submit" at bounding box center [118, 168] width 237 height 21
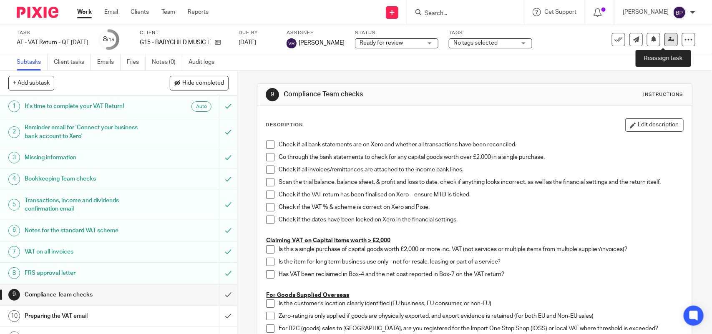
click at [666, 44] on link at bounding box center [670, 39] width 13 height 13
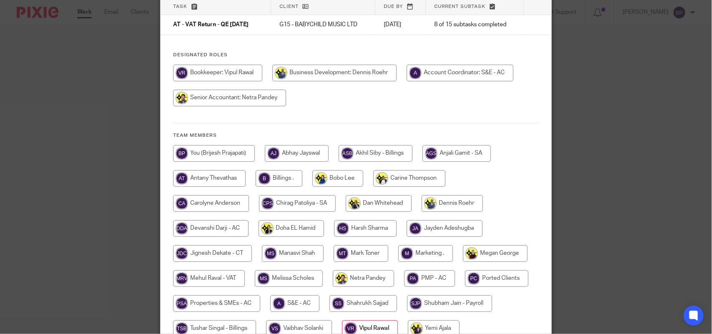
scroll to position [142, 0]
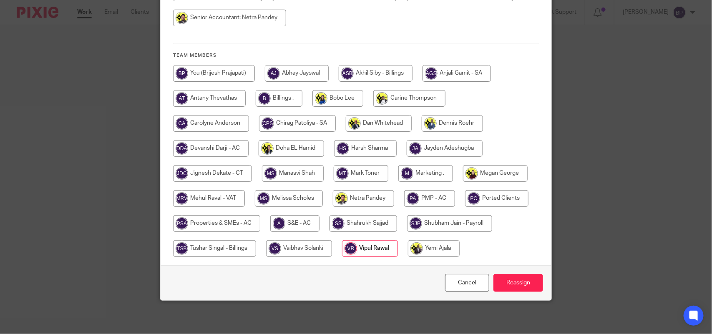
click at [221, 198] on input "radio" at bounding box center [209, 198] width 72 height 17
radio input "true"
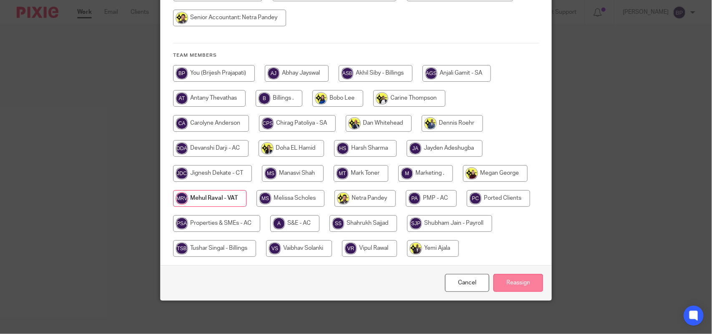
click at [508, 284] on input "Reassign" at bounding box center [518, 283] width 50 height 18
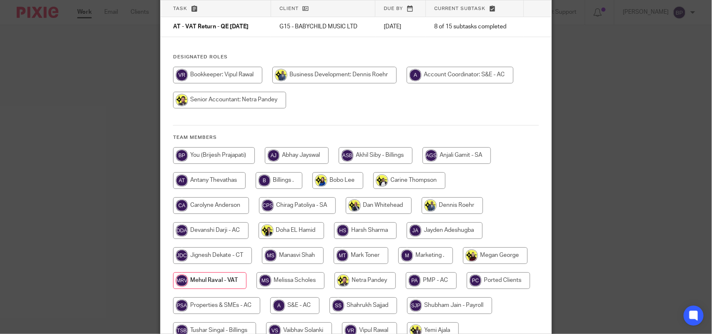
scroll to position [0, 0]
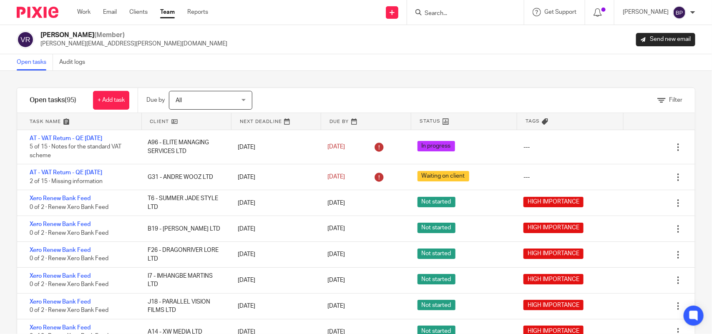
drag, startPoint x: 162, startPoint y: 13, endPoint x: 218, endPoint y: 33, distance: 59.4
click at [162, 13] on link "Team" at bounding box center [167, 12] width 15 height 8
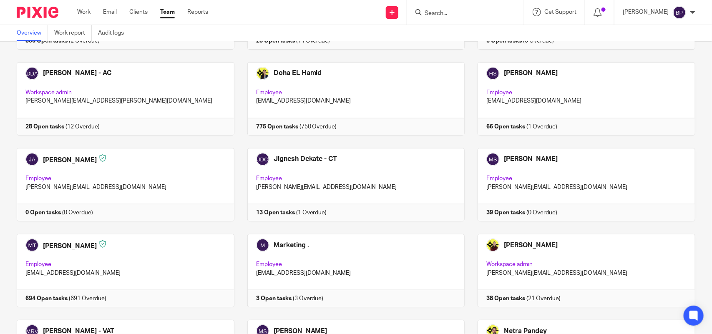
scroll to position [521, 0]
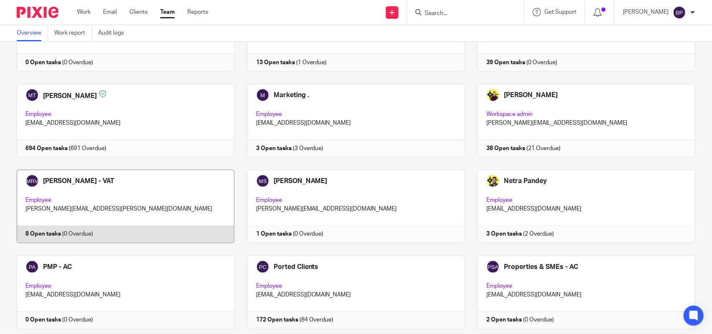
click at [190, 205] on link at bounding box center [119, 206] width 231 height 73
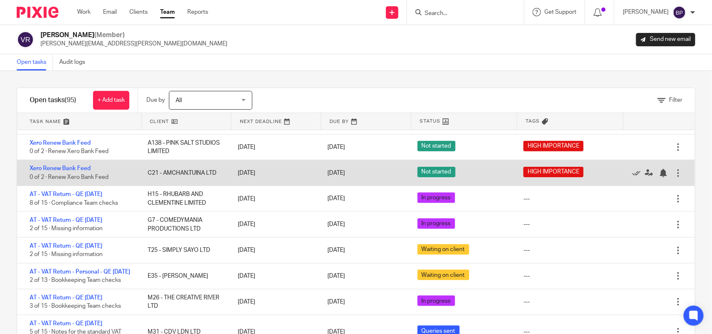
scroll to position [555, 0]
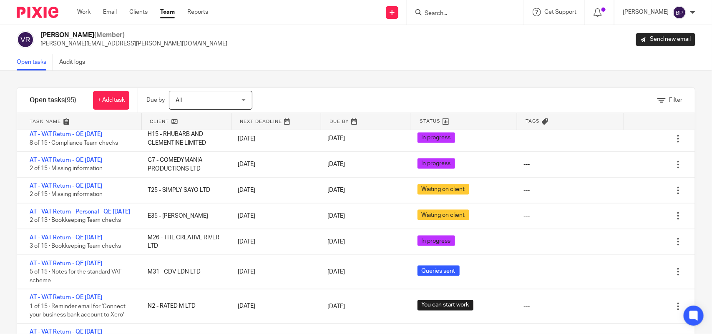
click at [349, 74] on div "Filter tasks Only show tasks matching all of these conditions 1 Client name Is …" at bounding box center [356, 202] width 712 height 263
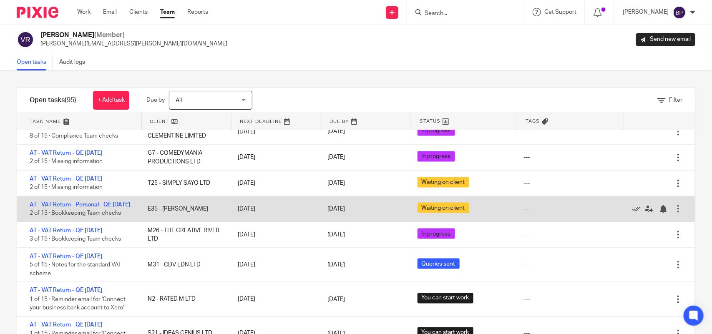
drag, startPoint x: 104, startPoint y: 240, endPoint x: 115, endPoint y: 230, distance: 14.8
click at [102, 234] on link "AT - VAT Return - QE [DATE]" at bounding box center [66, 231] width 73 height 6
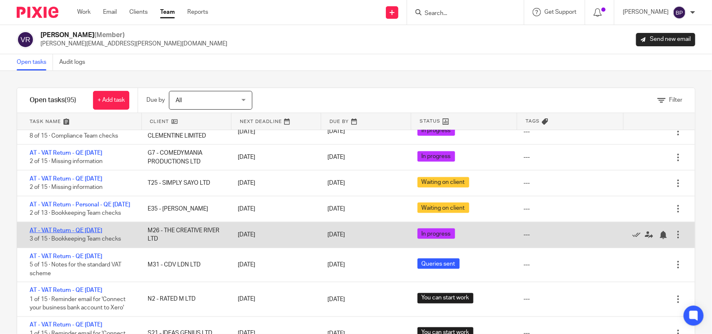
click at [102, 234] on link "AT - VAT Return - QE 30-09-2025" at bounding box center [66, 231] width 73 height 6
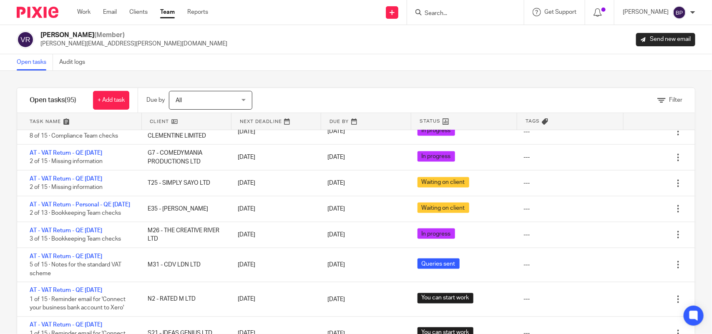
drag, startPoint x: 220, startPoint y: 8, endPoint x: 20, endPoint y: 65, distance: 208.3
click at [20, 65] on link "Open tasks" at bounding box center [35, 62] width 36 height 16
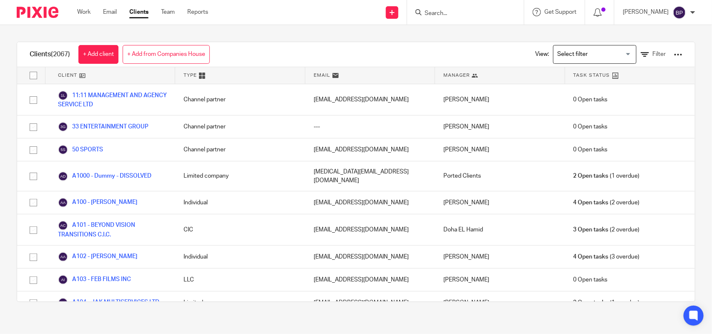
click at [449, 11] on input "Search" at bounding box center [461, 14] width 75 height 8
paste input "XW MEDIA LTD"
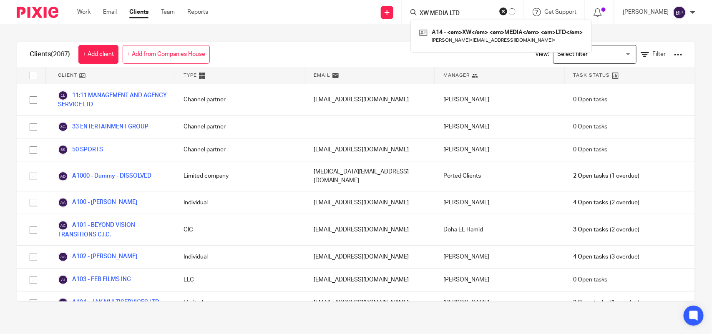
type input "XW MEDIA LTD"
click at [459, 32] on link at bounding box center [501, 35] width 168 height 19
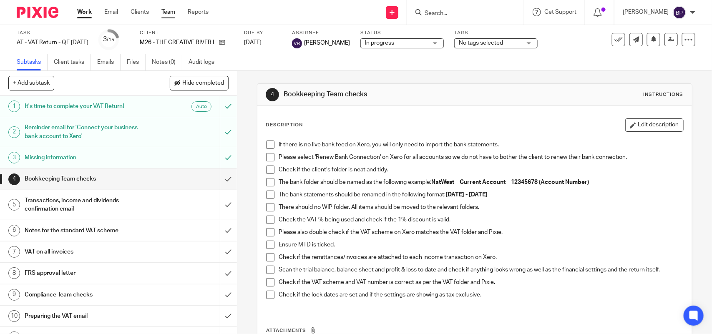
click at [165, 10] on link "Team" at bounding box center [168, 12] width 14 height 8
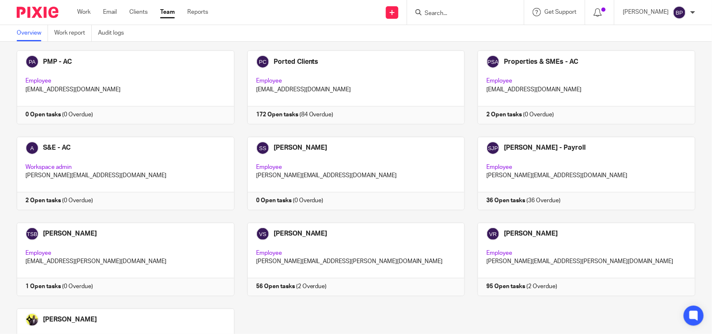
scroll to position [730, 0]
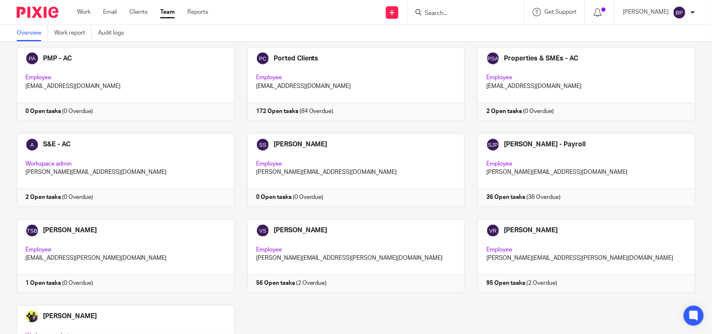
click at [448, 31] on div "Overview Work report Audit logs" at bounding box center [356, 33] width 712 height 17
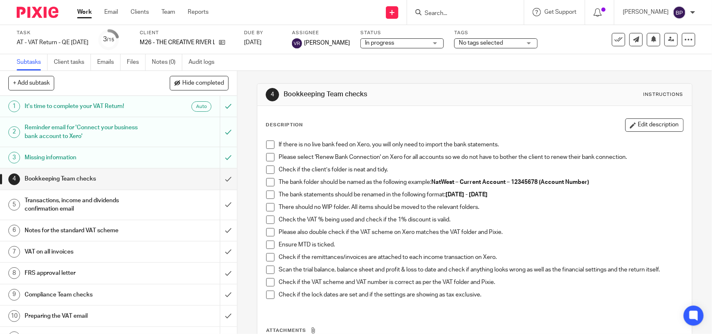
click at [374, 40] on span "In progress" at bounding box center [379, 43] width 29 height 6
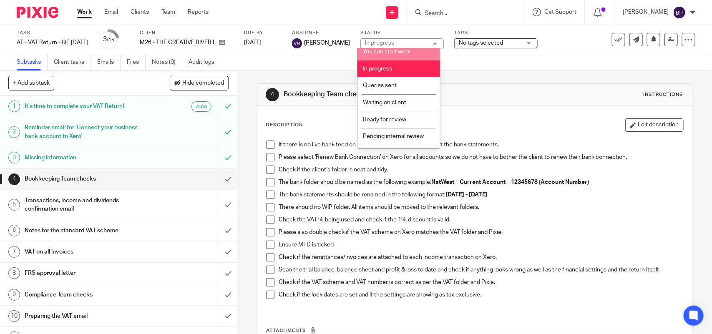
scroll to position [34, 0]
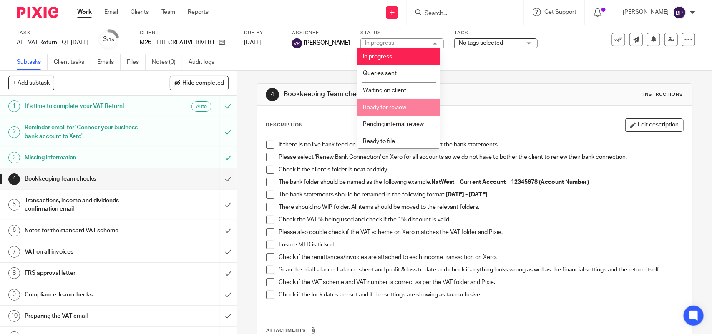
click at [394, 106] on span "Ready for review" at bounding box center [384, 108] width 43 height 6
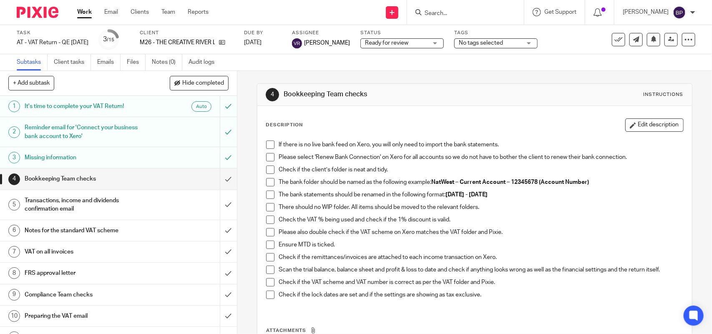
click at [266, 145] on span at bounding box center [270, 145] width 8 height 8
click at [269, 151] on li "If there is no live bank feed on Xero, you will only need to import the bank st…" at bounding box center [474, 147] width 417 height 13
click at [269, 156] on span at bounding box center [270, 157] width 8 height 8
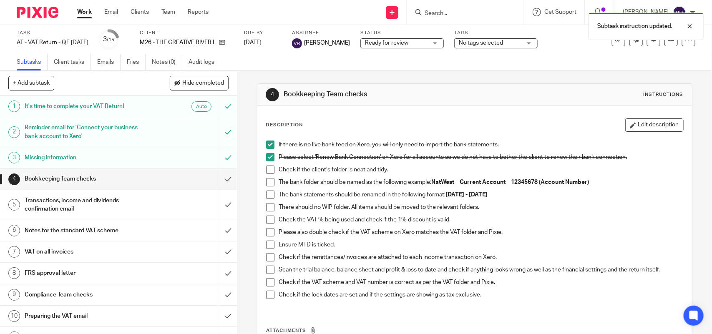
click at [268, 169] on span at bounding box center [270, 170] width 8 height 8
click at [268, 180] on span at bounding box center [270, 182] width 8 height 8
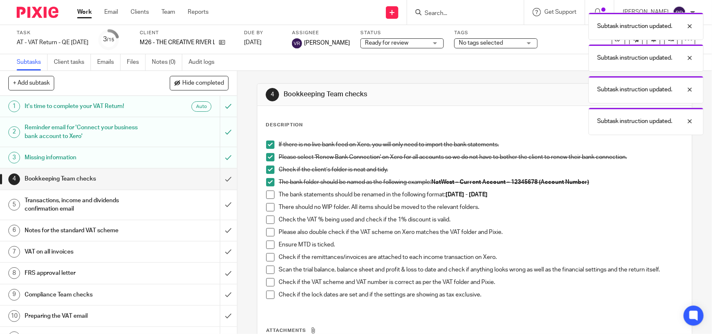
click at [268, 193] on span at bounding box center [270, 195] width 8 height 8
click at [269, 209] on span at bounding box center [270, 207] width 8 height 8
click at [267, 224] on span at bounding box center [270, 220] width 8 height 8
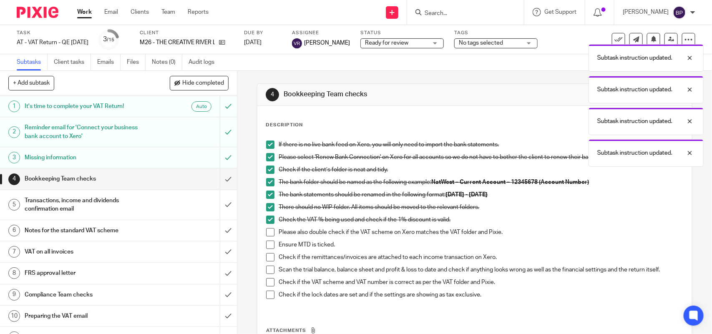
click at [266, 232] on span at bounding box center [270, 232] width 8 height 8
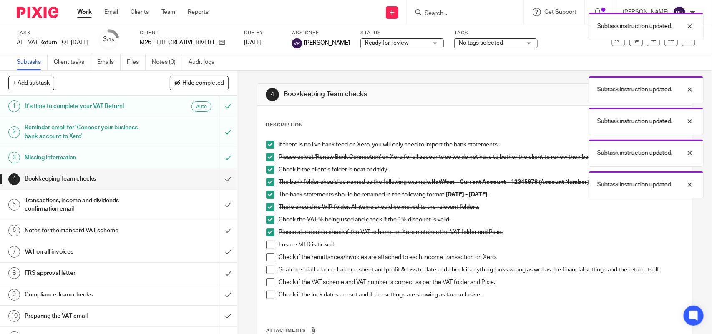
drag, startPoint x: 267, startPoint y: 244, endPoint x: 268, endPoint y: 259, distance: 14.2
click at [267, 245] on span at bounding box center [270, 245] width 8 height 8
click at [268, 259] on span at bounding box center [270, 257] width 8 height 8
click at [266, 269] on span at bounding box center [270, 270] width 8 height 8
click at [266, 279] on span at bounding box center [270, 282] width 8 height 8
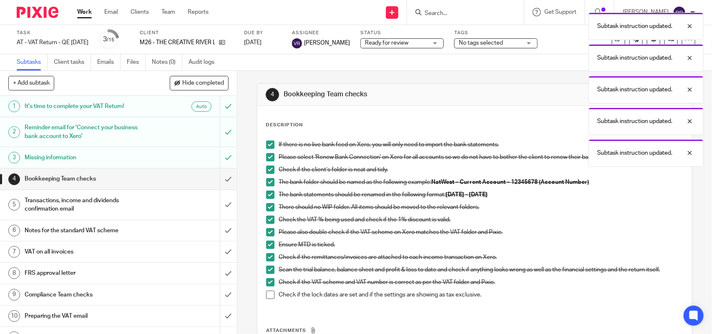
click at [266, 292] on span at bounding box center [270, 295] width 8 height 8
click at [218, 181] on input "submit" at bounding box center [118, 178] width 237 height 21
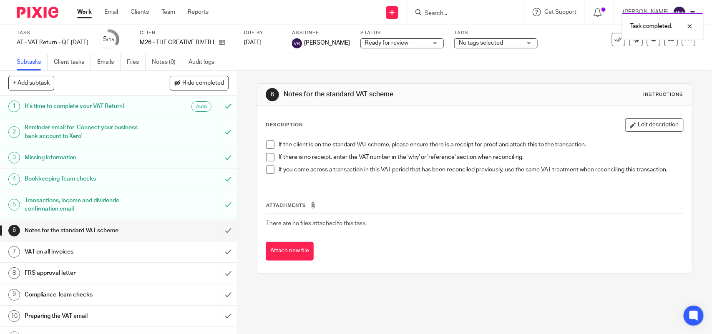
click at [270, 143] on span at bounding box center [270, 145] width 8 height 8
click at [268, 157] on span at bounding box center [270, 157] width 8 height 8
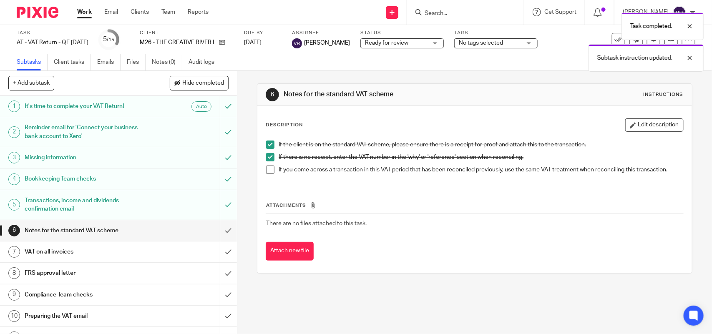
click at [268, 171] on span at bounding box center [270, 170] width 8 height 8
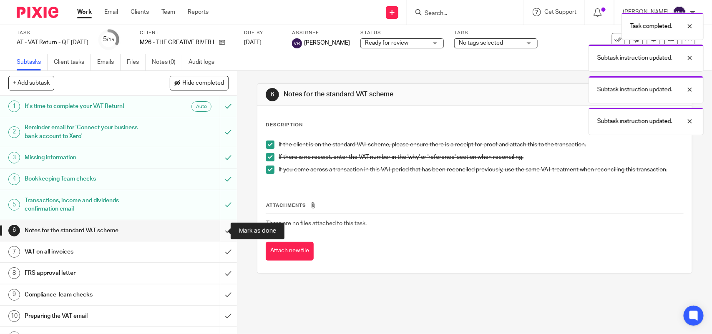
click at [218, 228] on input "submit" at bounding box center [118, 230] width 237 height 21
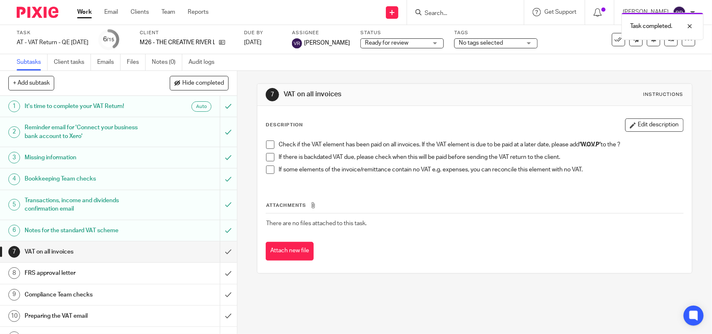
click at [269, 147] on span at bounding box center [270, 145] width 8 height 8
click at [268, 157] on span at bounding box center [270, 157] width 8 height 8
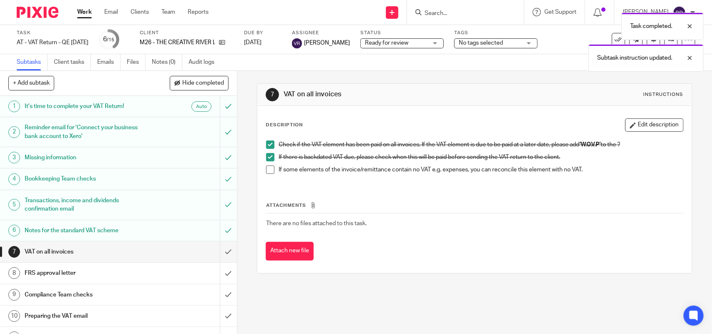
click at [267, 165] on li "If there is backdated VAT due, please check when this will be paid before sendi…" at bounding box center [474, 159] width 417 height 13
click at [266, 172] on span at bounding box center [270, 170] width 8 height 8
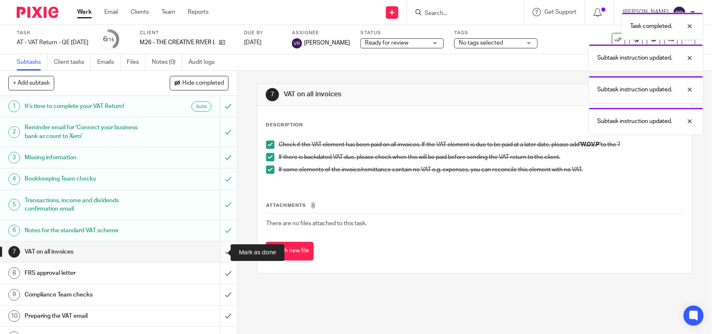
click at [215, 253] on input "submit" at bounding box center [118, 251] width 237 height 21
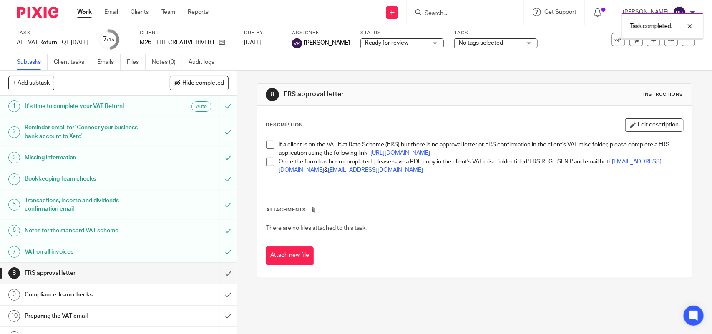
scroll to position [52, 0]
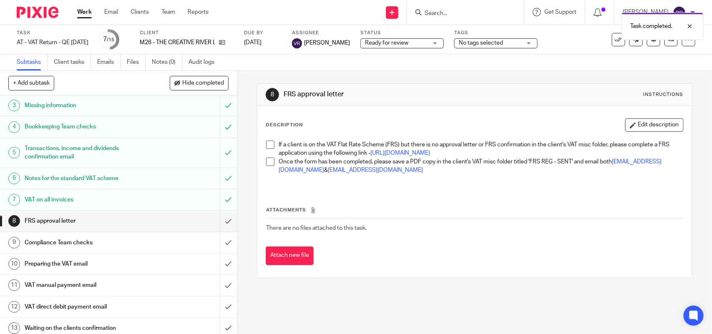
drag, startPoint x: 266, startPoint y: 140, endPoint x: 266, endPoint y: 160, distance: 19.6
click at [266, 141] on div "If a client is on the VAT Flat Rate Scheme (FRS) but there is no approval lette…" at bounding box center [474, 162] width 425 height 53
click at [268, 147] on span at bounding box center [270, 145] width 8 height 8
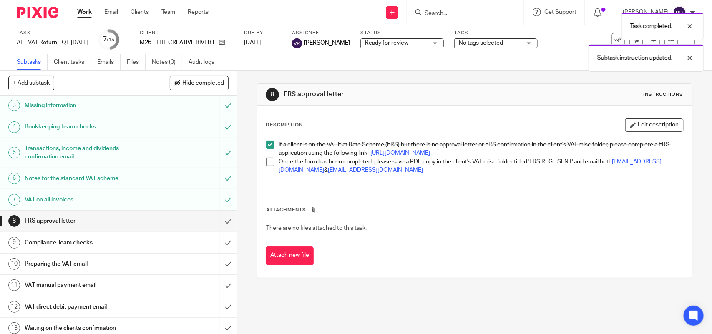
click at [270, 166] on span at bounding box center [270, 162] width 8 height 8
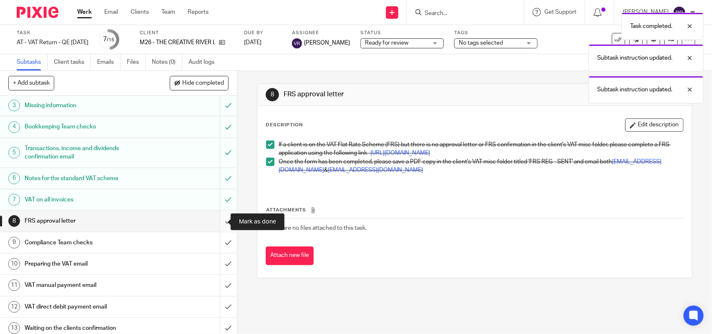
click at [217, 220] on input "submit" at bounding box center [118, 221] width 237 height 21
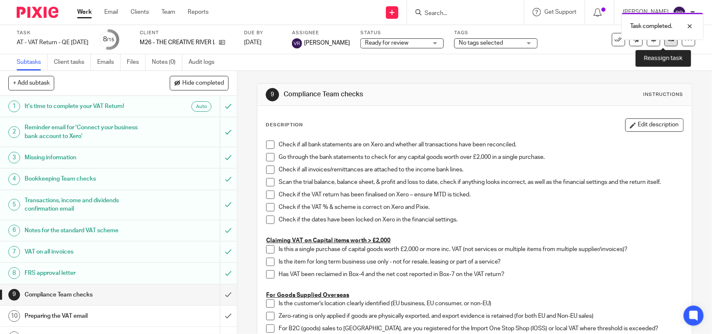
click at [664, 43] on link at bounding box center [670, 39] width 13 height 13
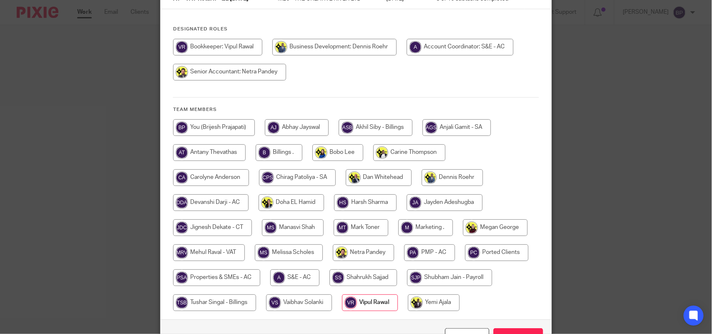
scroll to position [142, 0]
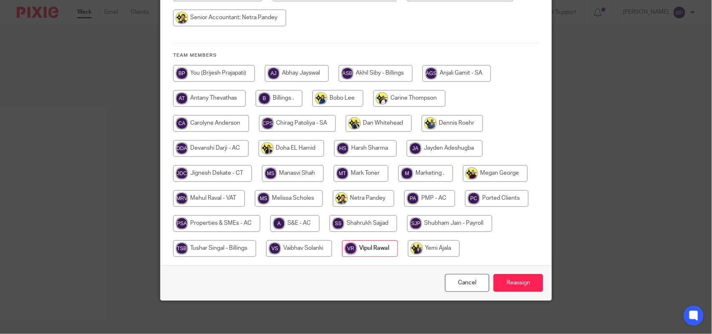
click at [223, 198] on input "radio" at bounding box center [209, 198] width 72 height 17
radio input "true"
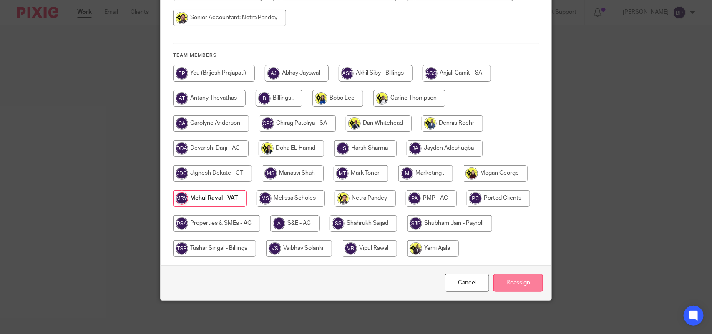
click at [507, 290] on input "Reassign" at bounding box center [518, 283] width 50 height 18
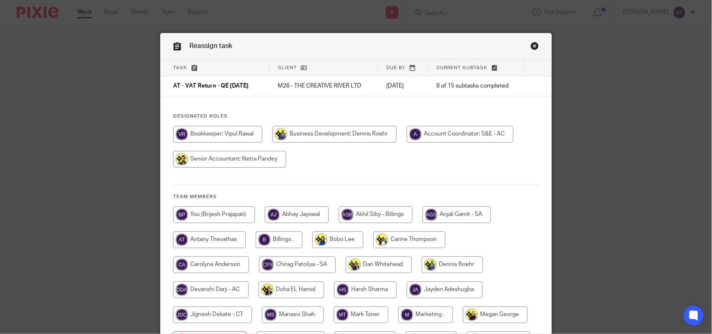
scroll to position [0, 0]
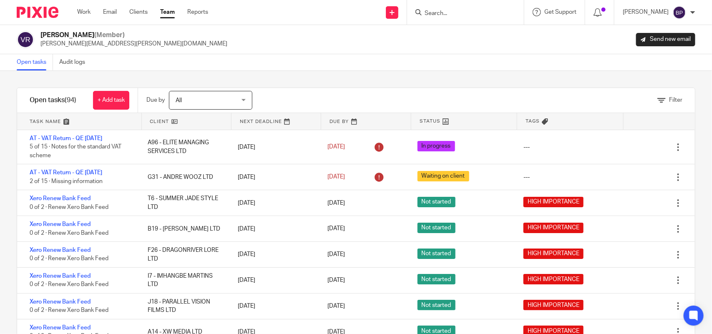
click at [387, 78] on div "Filter tasks Only show tasks matching all of these conditions 1 Client name Is …" at bounding box center [356, 202] width 712 height 263
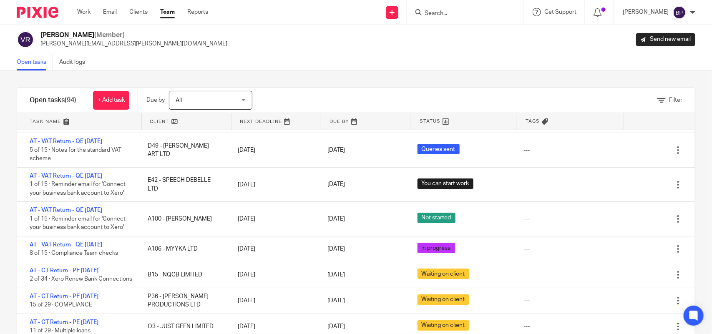
scroll to position [1460, 0]
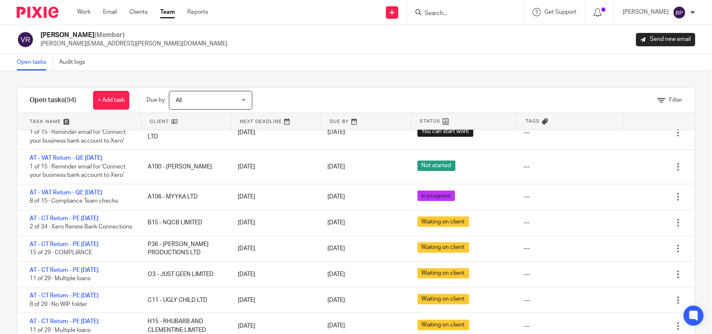
click at [415, 75] on div "Filter tasks Only show tasks matching all of these conditions 1 Client name Is …" at bounding box center [356, 202] width 712 height 263
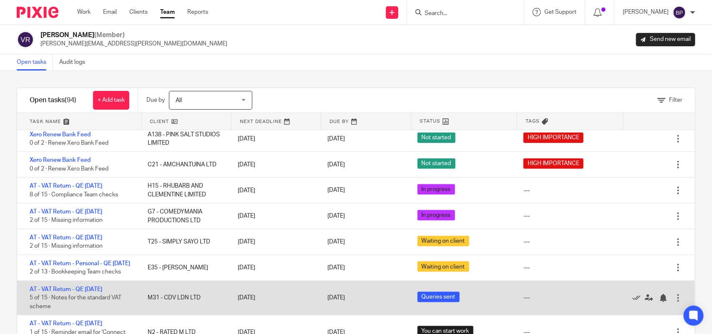
scroll to position [521, 0]
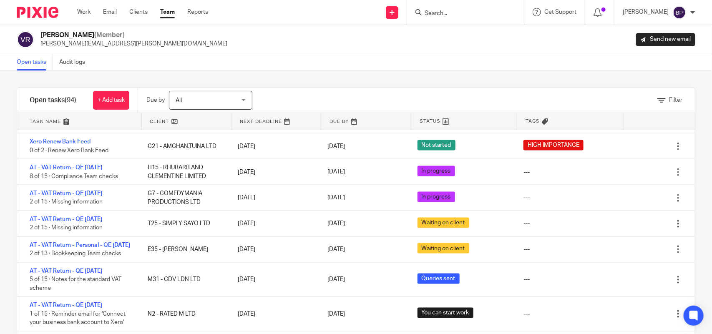
click at [337, 78] on div "Filter tasks Only show tasks matching all of these conditions 1 Client name Is …" at bounding box center [356, 202] width 712 height 263
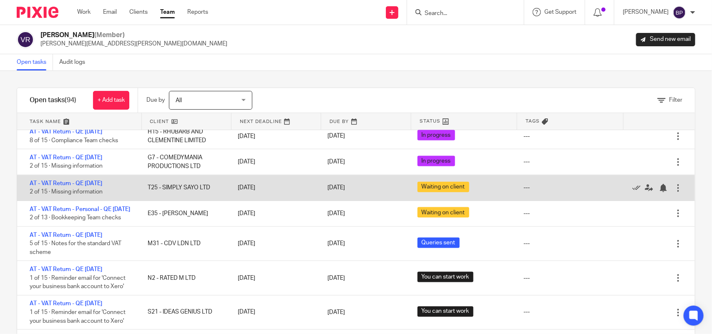
scroll to position [573, 0]
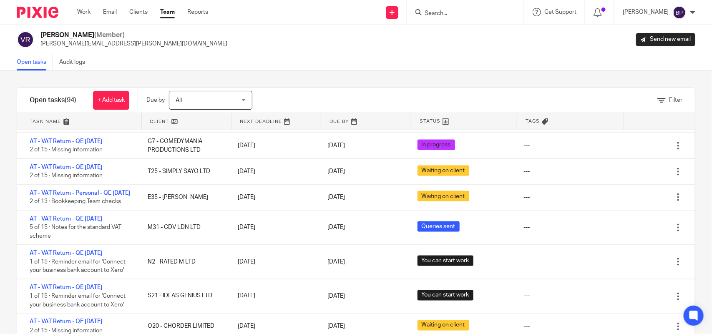
click at [370, 75] on div "Filter tasks Only show tasks matching all of these conditions 1 Client name Is …" at bounding box center [356, 202] width 712 height 263
click at [319, 76] on div "Filter tasks Only show tasks matching all of these conditions 1 Client name Is …" at bounding box center [356, 202] width 712 height 263
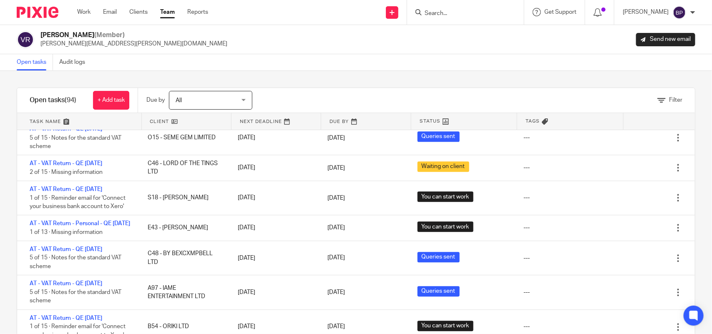
scroll to position [990, 0]
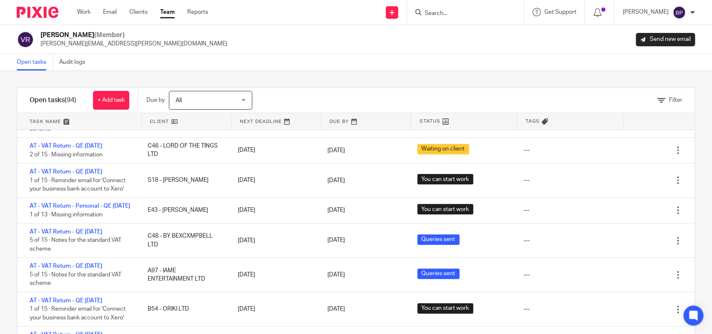
click at [504, 71] on div "Filter tasks Only show tasks matching all of these conditions 1 Client name Is …" at bounding box center [356, 202] width 712 height 263
click at [378, 71] on div "Filter tasks Only show tasks matching all of these conditions 1 Client name Is …" at bounding box center [356, 202] width 712 height 263
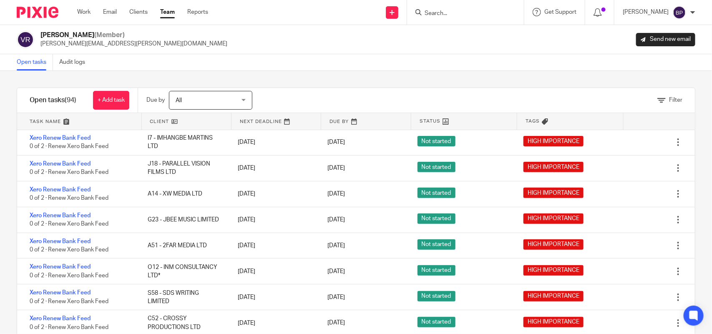
scroll to position [156, 0]
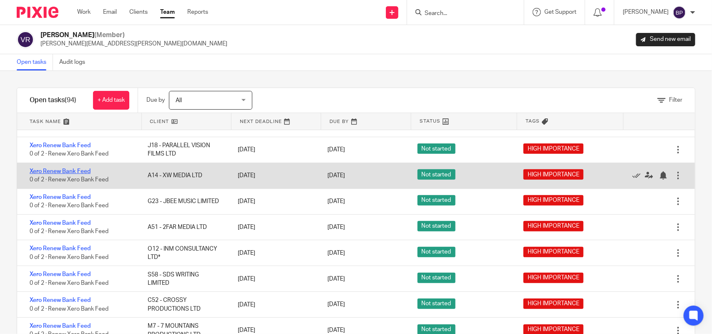
click at [88, 172] on link "Xero Renew Bank Feed" at bounding box center [60, 171] width 61 height 6
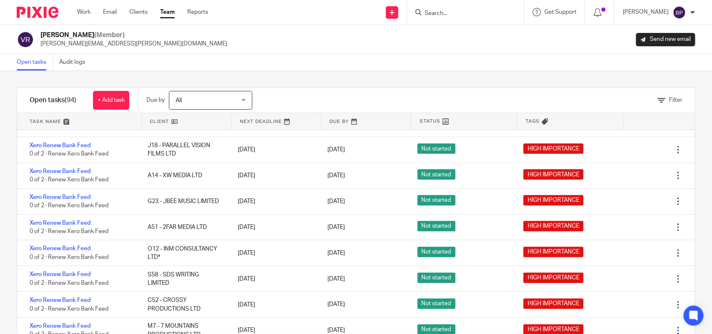
click at [44, 64] on link "Open tasks" at bounding box center [35, 62] width 36 height 16
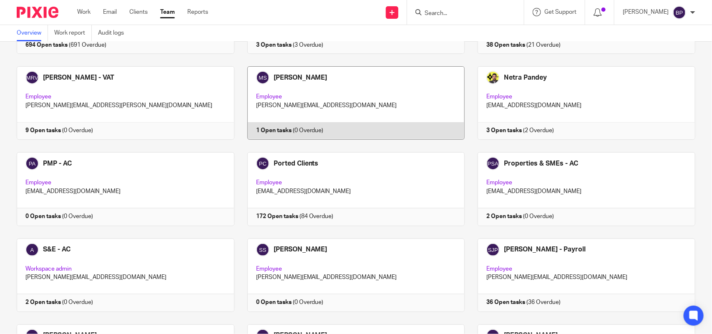
scroll to position [626, 0]
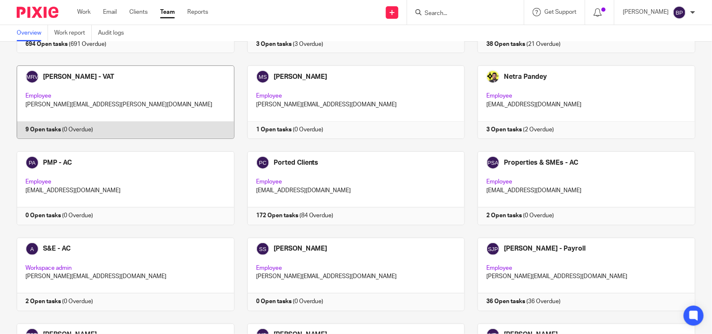
click at [141, 99] on link at bounding box center [119, 101] width 231 height 73
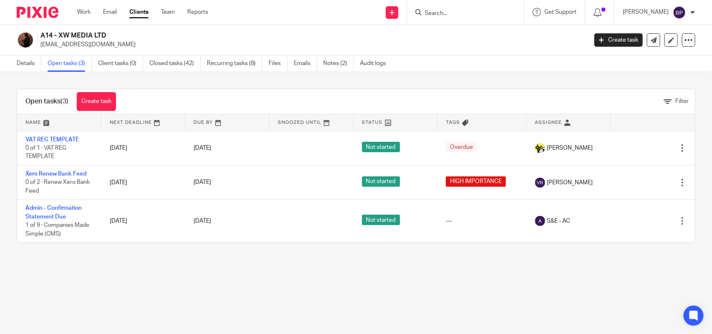
click at [145, 10] on link "Clients" at bounding box center [138, 12] width 19 height 8
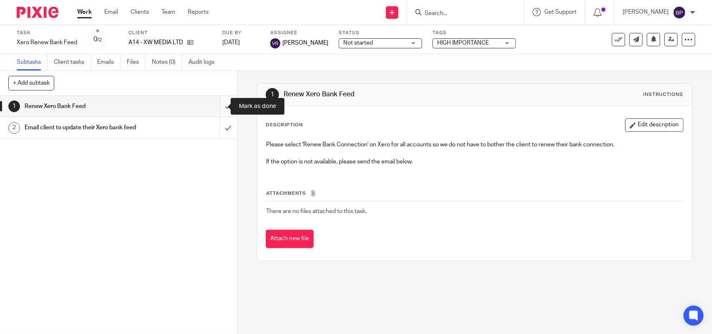
click at [219, 105] on input "submit" at bounding box center [118, 106] width 237 height 21
click at [218, 126] on input "submit" at bounding box center [118, 127] width 237 height 21
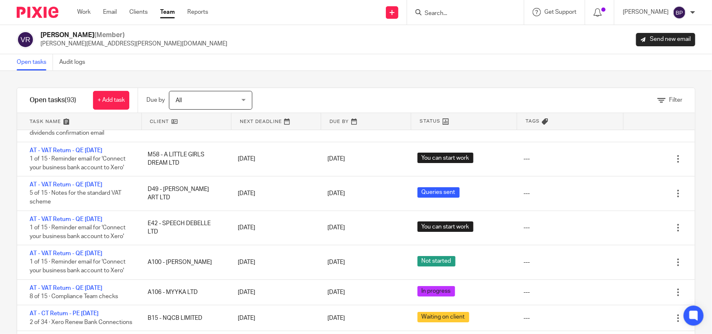
scroll to position [1355, 0]
